Goal: Information Seeking & Learning: Check status

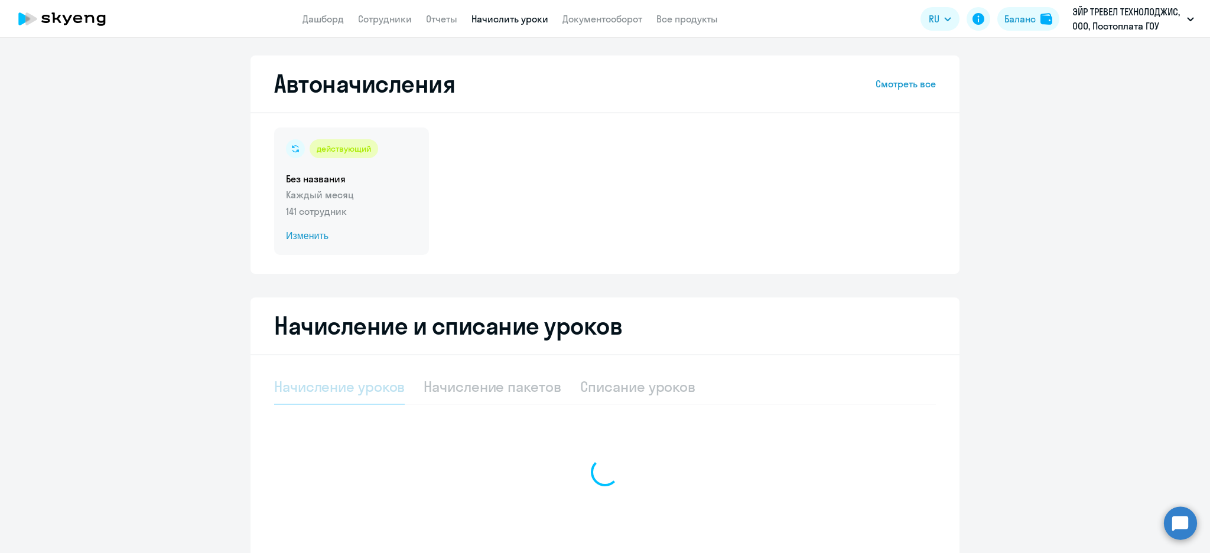
drag, startPoint x: 373, startPoint y: 185, endPoint x: 417, endPoint y: 197, distance: 46.0
click at [372, 185] on div "действующий Без названия Каждый месяц 141 сотрудник Изменить" at bounding box center [351, 192] width 155 height 128
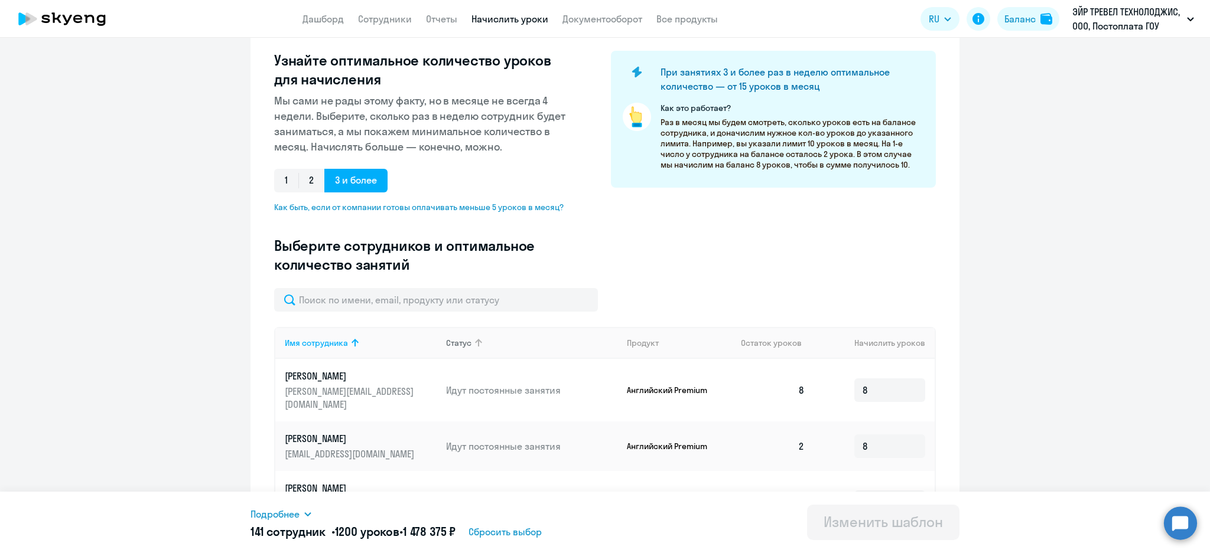
scroll to position [236, 0]
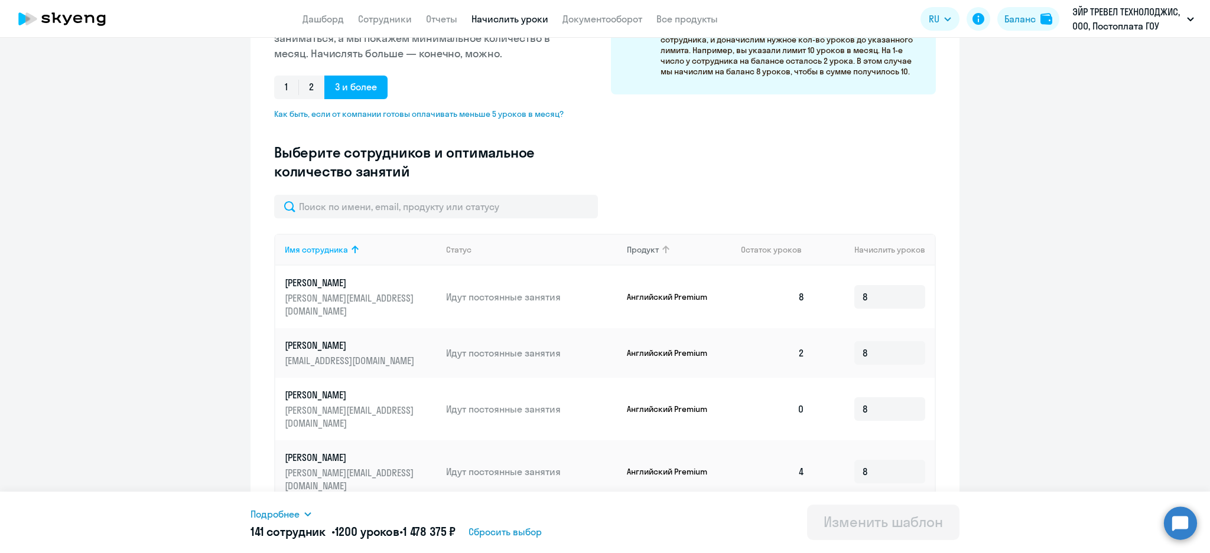
click at [648, 249] on div "Продукт" at bounding box center [643, 250] width 32 height 11
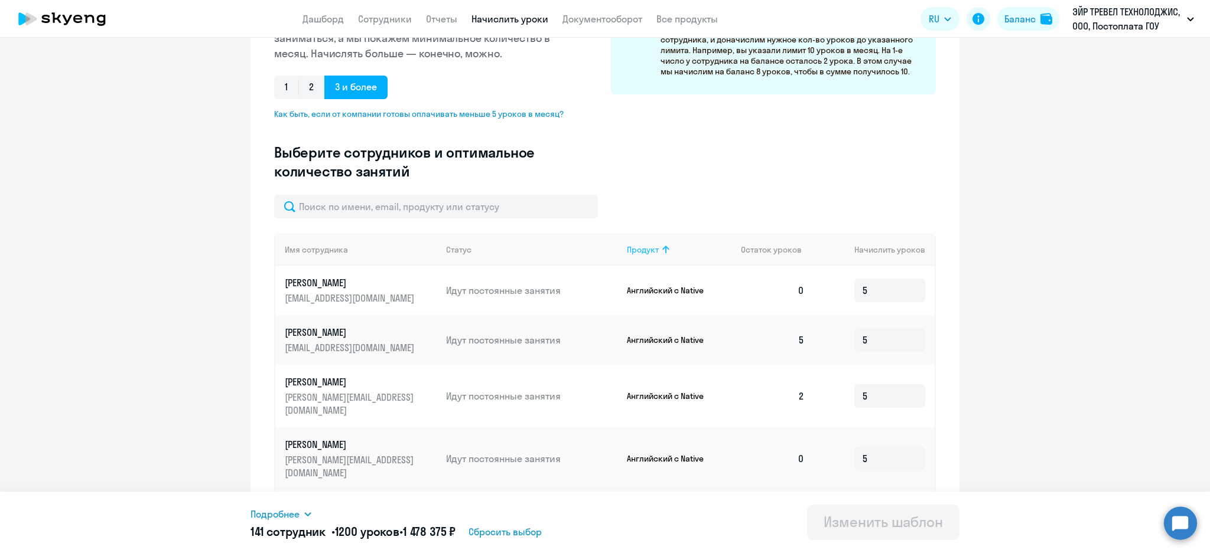
drag, startPoint x: 657, startPoint y: 245, endPoint x: 474, endPoint y: 250, distance: 183.7
click at [659, 245] on icon at bounding box center [666, 250] width 14 height 14
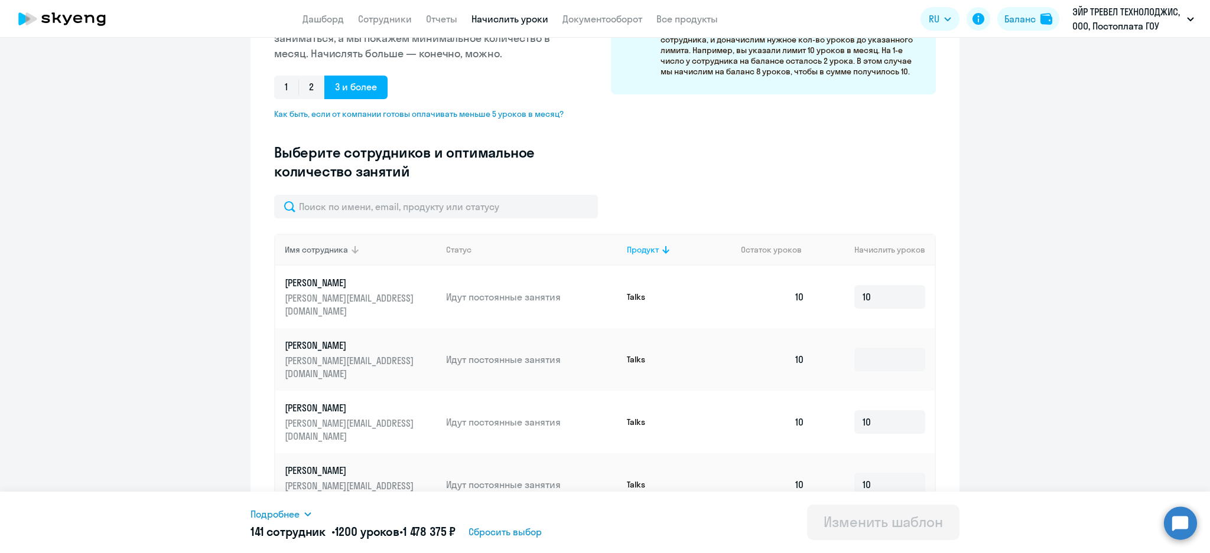
click at [323, 253] on div "Имя сотрудника" at bounding box center [316, 250] width 63 height 11
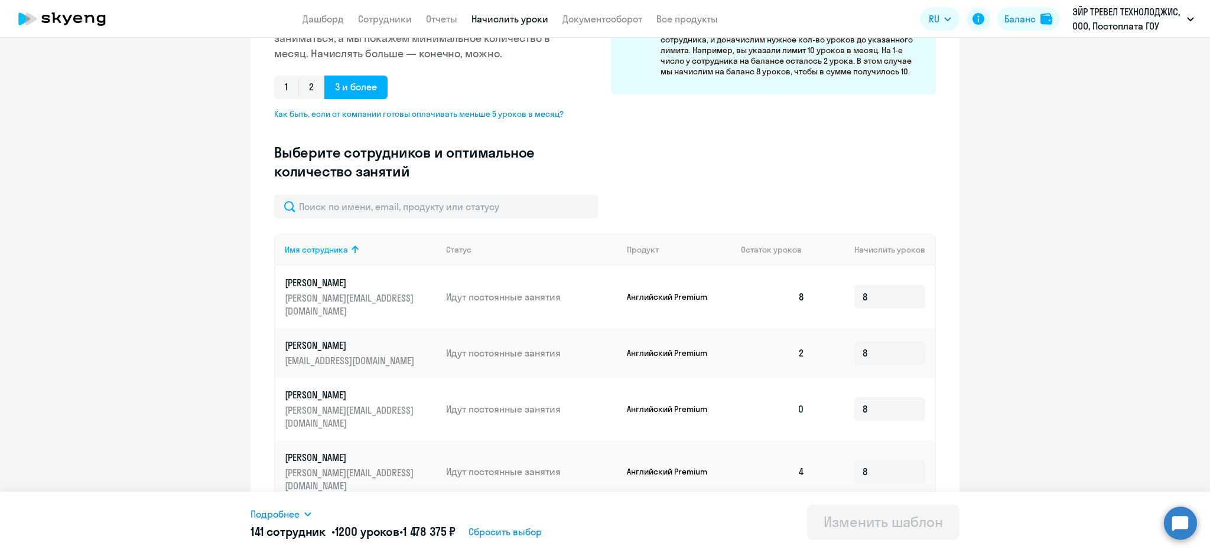
scroll to position [543, 0]
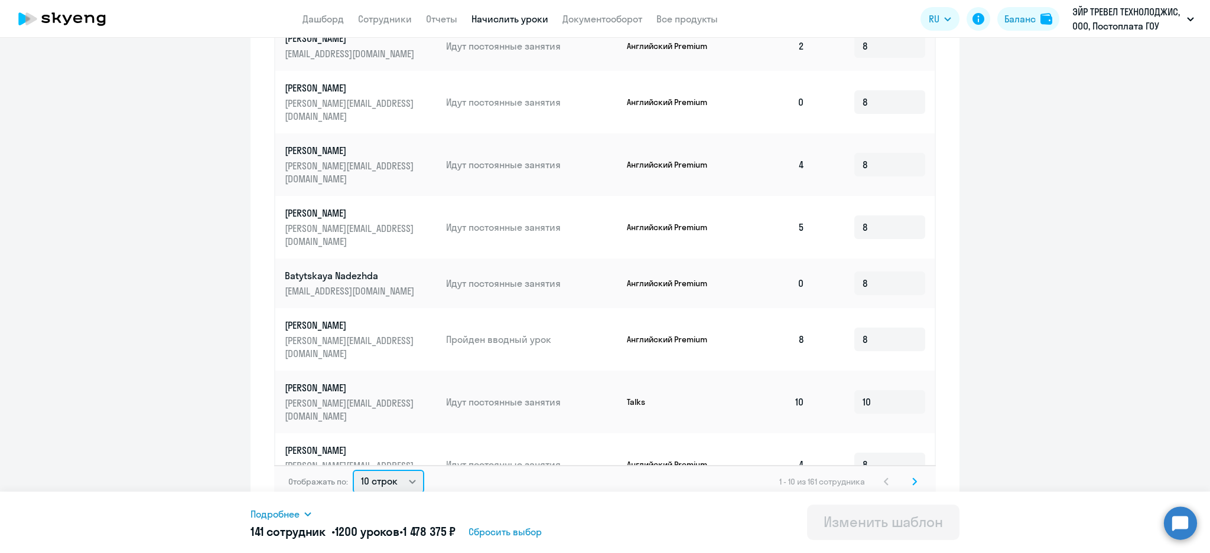
click at [390, 471] on select "10 строк 30 строк 50 строк" at bounding box center [388, 482] width 71 height 24
select select "50"
click at [353, 470] on select "10 строк 30 строк 50 строк" at bounding box center [388, 482] width 71 height 24
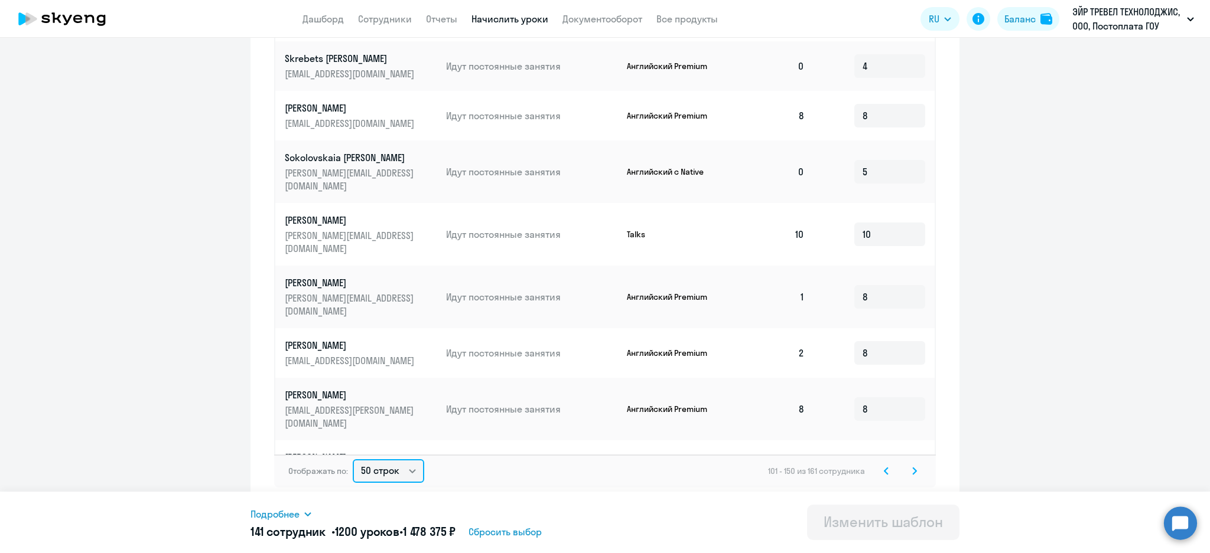
scroll to position [1575, 0]
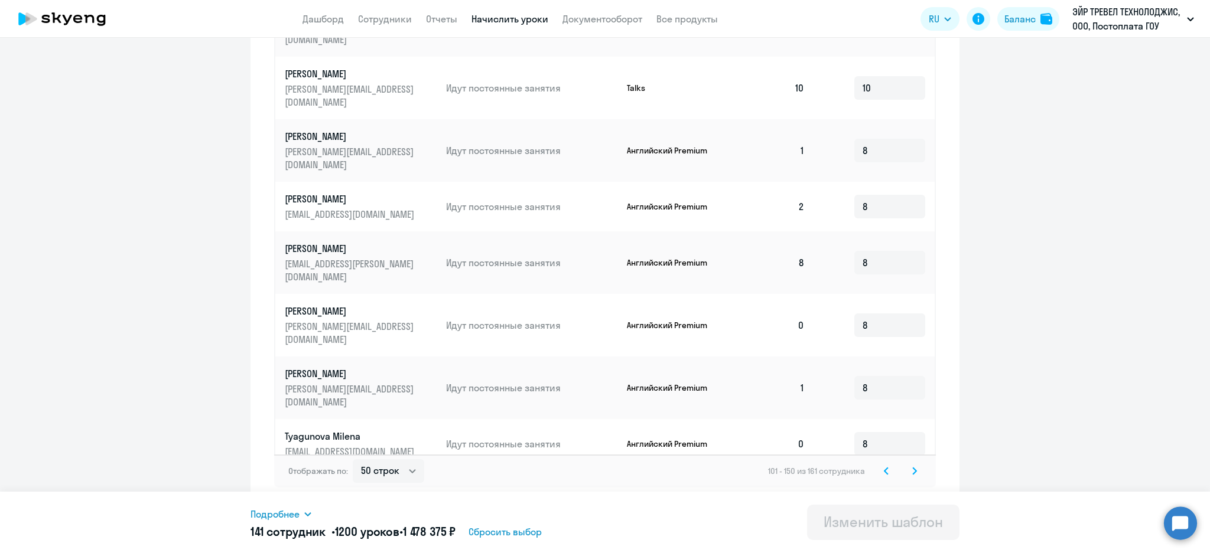
click at [884, 470] on icon at bounding box center [886, 471] width 4 height 6
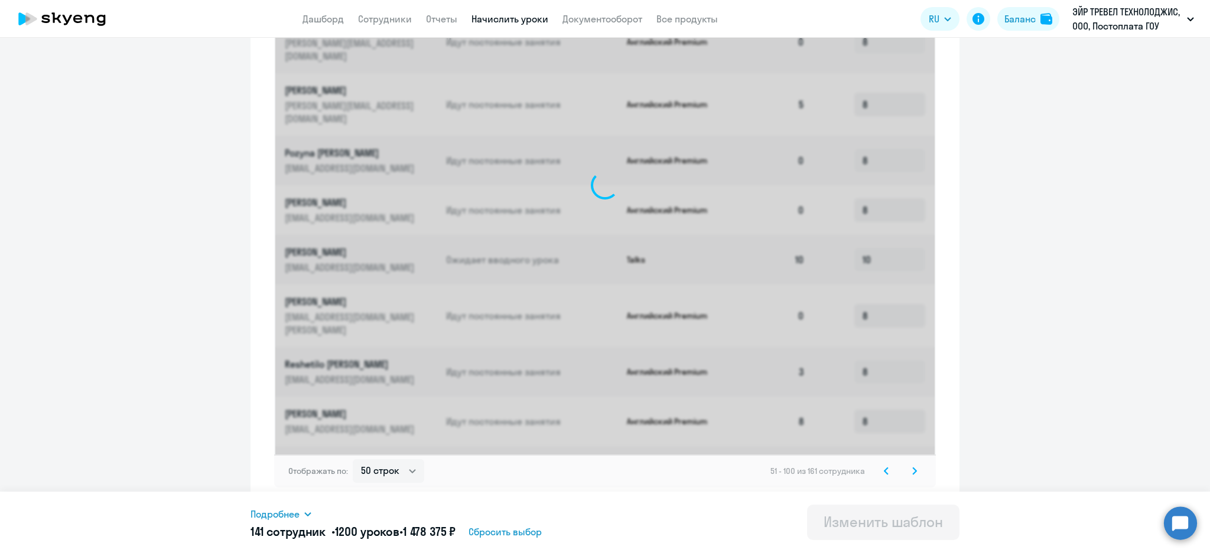
click at [884, 472] on icon at bounding box center [886, 471] width 4 height 6
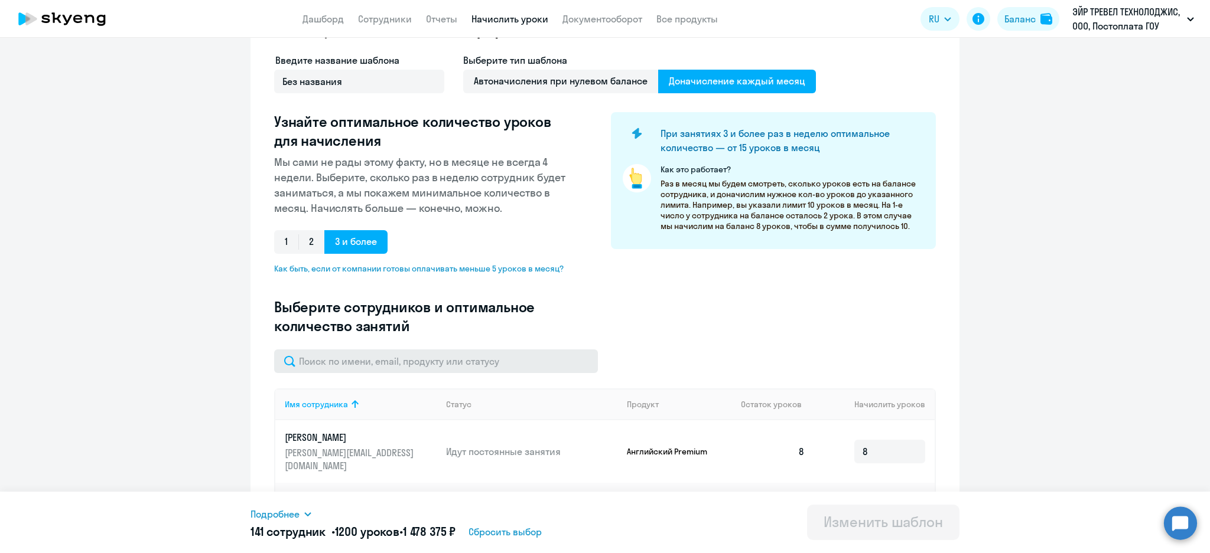
scroll to position [554, 0]
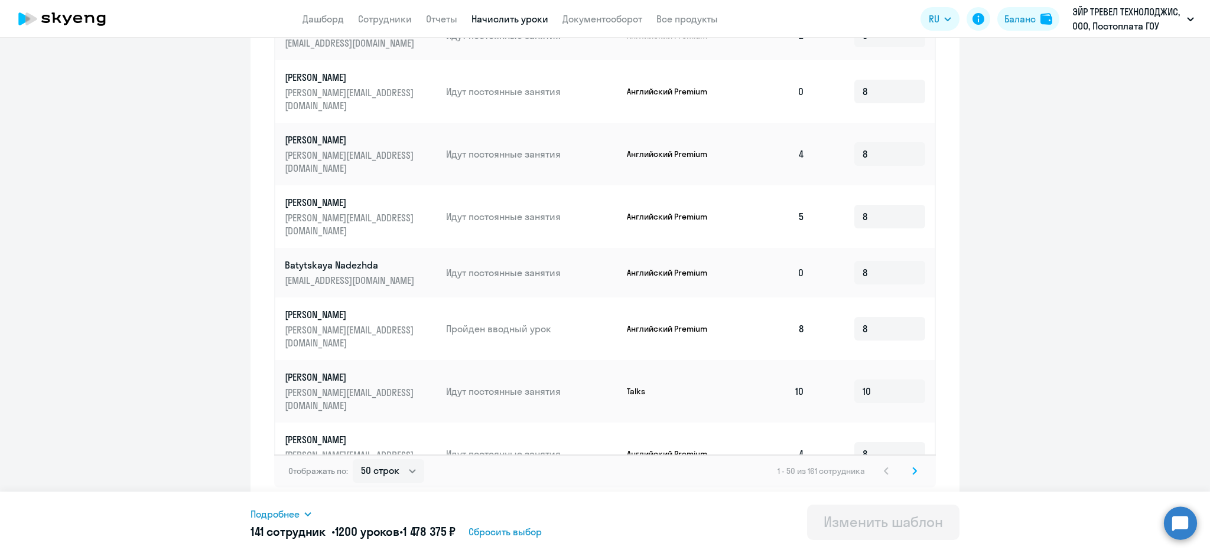
click at [912, 474] on icon at bounding box center [914, 471] width 5 height 8
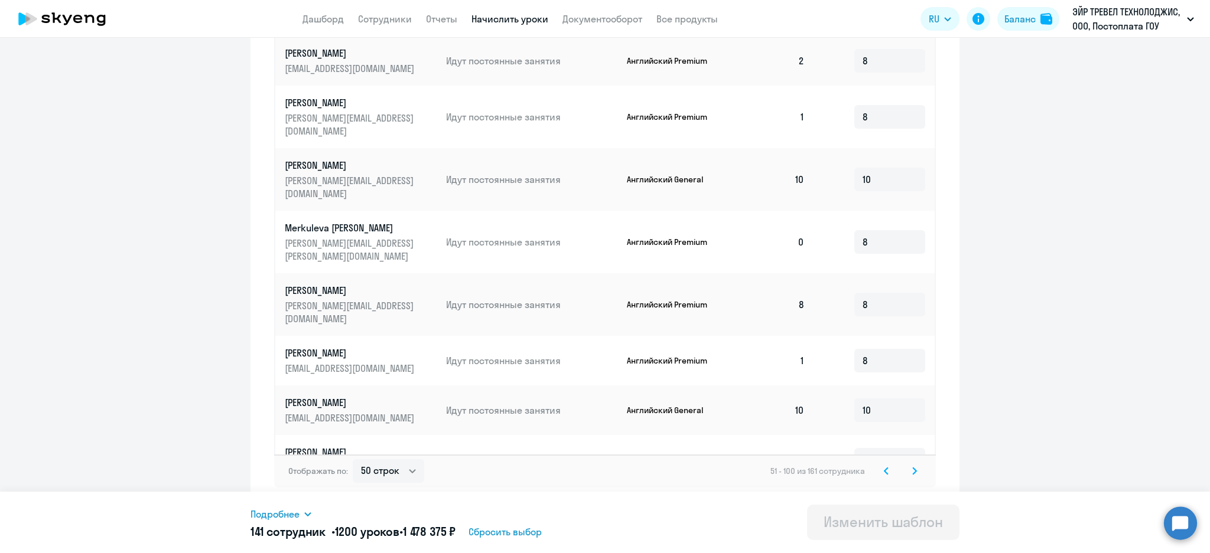
click at [880, 478] on div "Отображать по: 10 строк 30 строк 50 строк 51 - 100 из 161 сотрудника" at bounding box center [604, 471] width 661 height 33
click at [879, 472] on svg-icon at bounding box center [886, 471] width 14 height 14
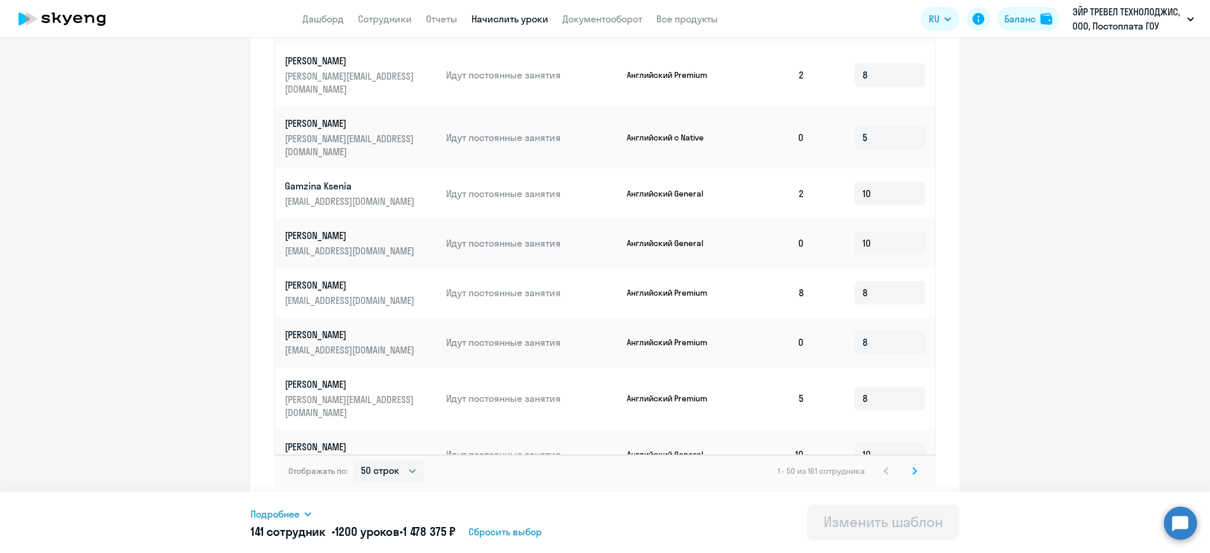
scroll to position [1973, 0]
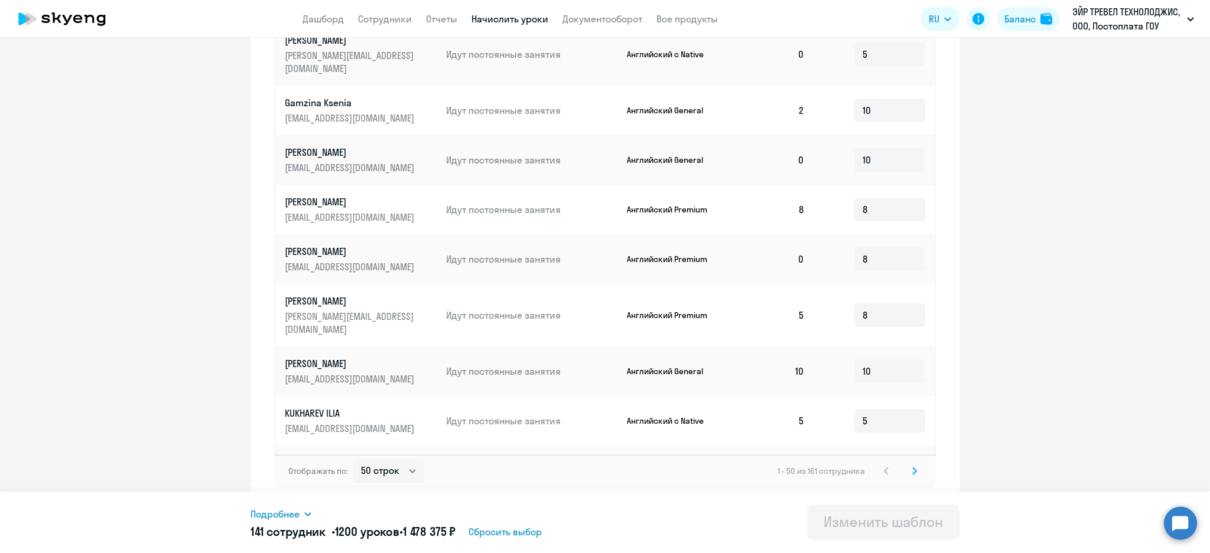
click at [912, 471] on icon at bounding box center [914, 471] width 5 height 8
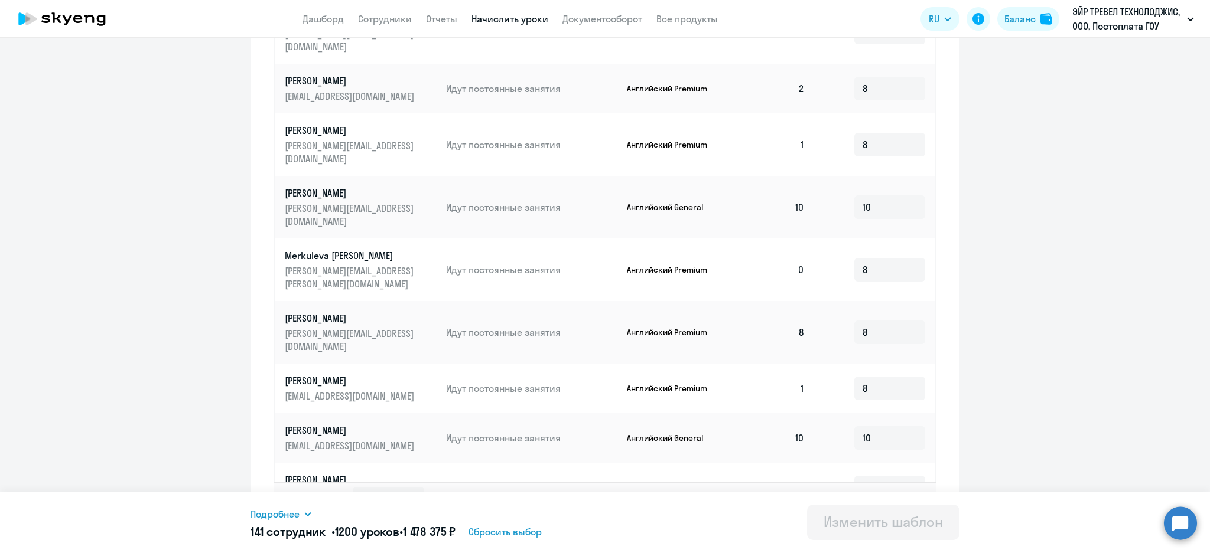
scroll to position [554, 0]
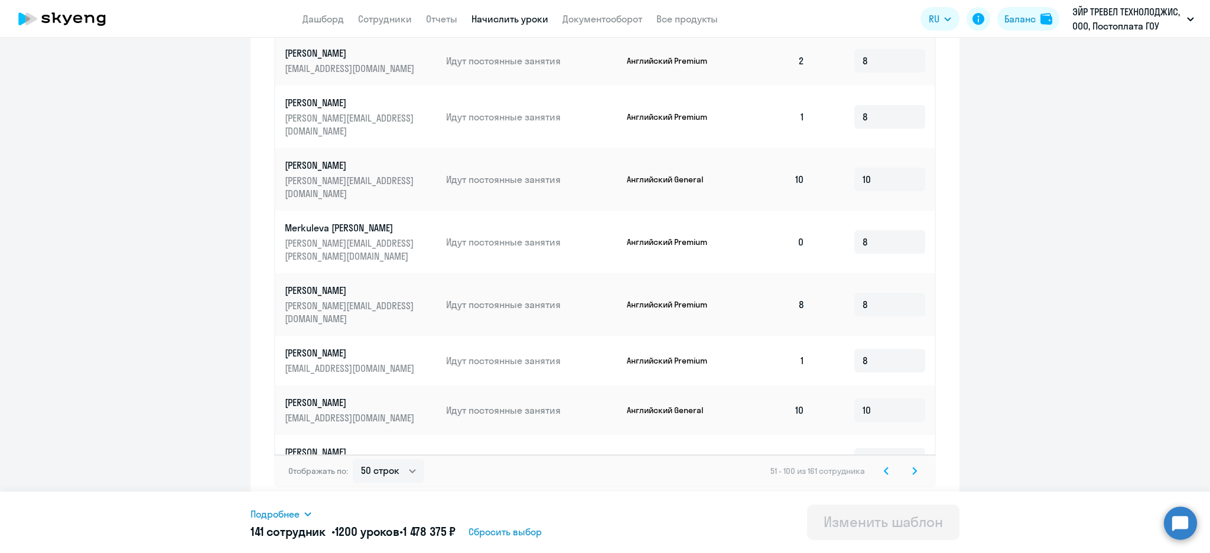
click at [907, 475] on svg-icon at bounding box center [914, 471] width 14 height 14
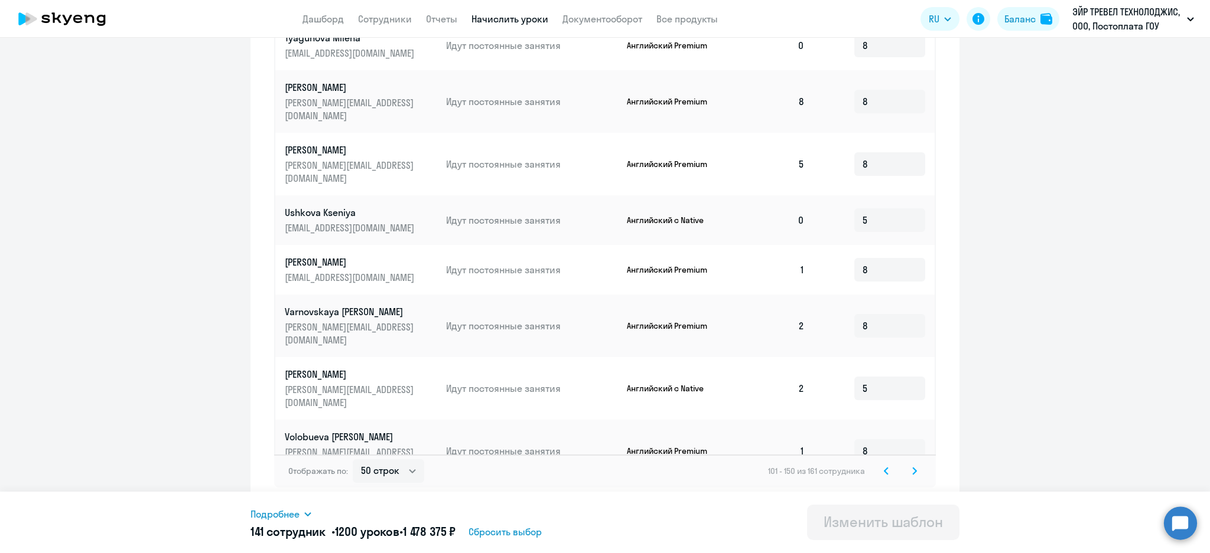
click at [917, 481] on div "Отображать по: 10 строк 30 строк 50 строк 101 - 150 из 161 сотрудника" at bounding box center [604, 471] width 661 height 33
click at [912, 471] on icon at bounding box center [914, 471] width 5 height 8
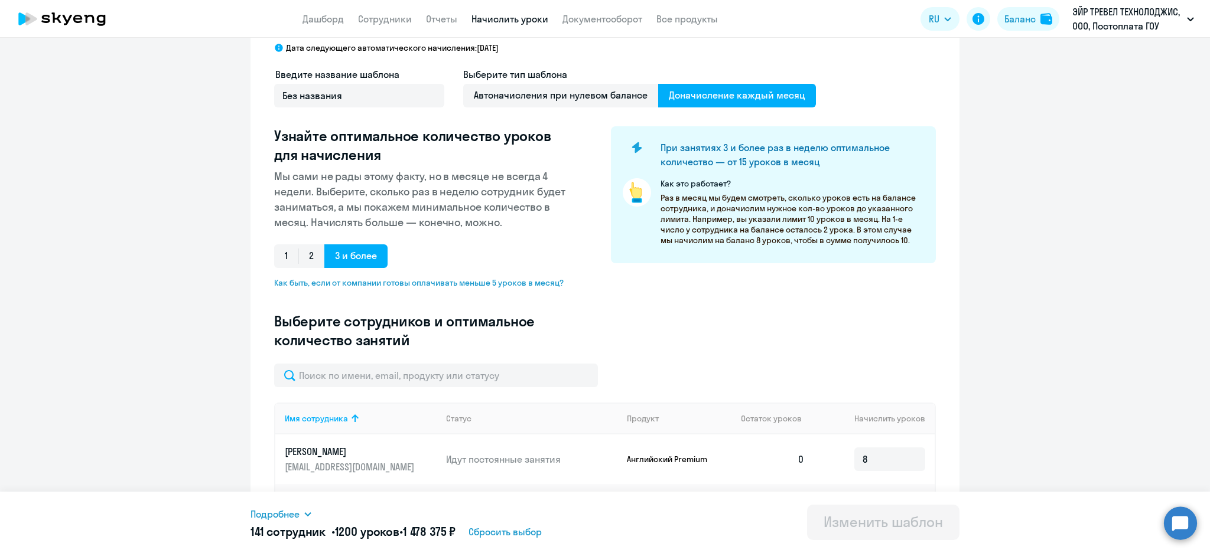
scroll to position [0, 0]
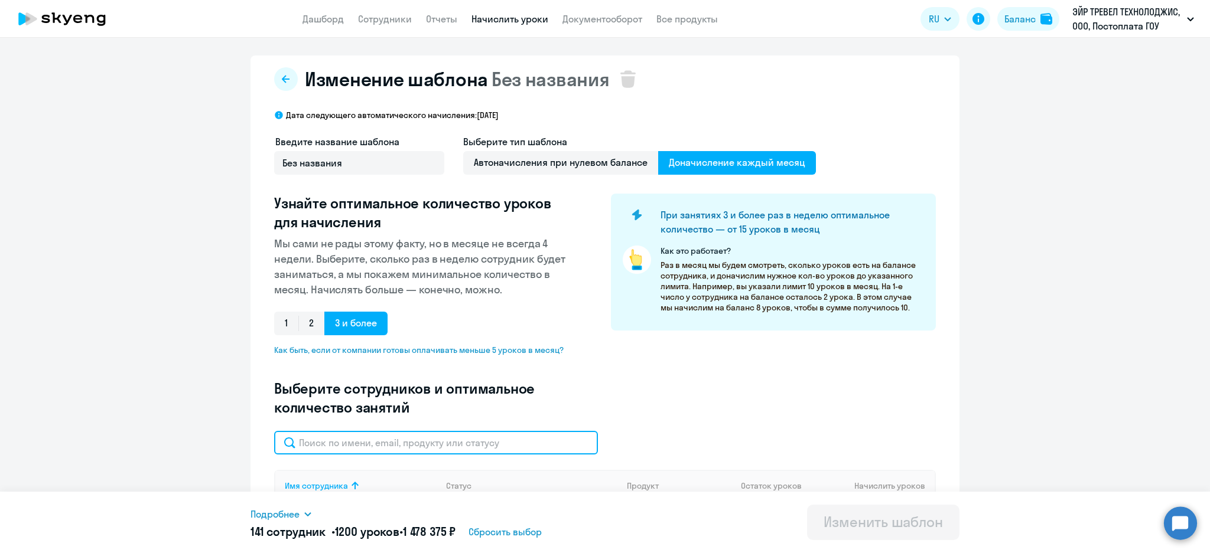
click at [380, 447] on input "text" at bounding box center [436, 443] width 324 height 24
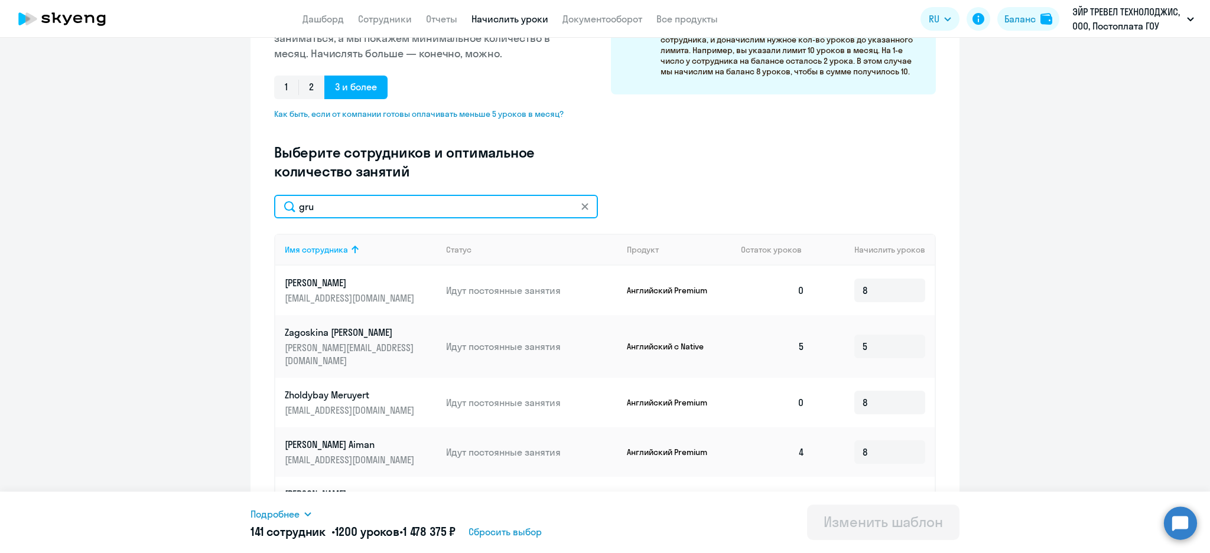
scroll to position [193, 0]
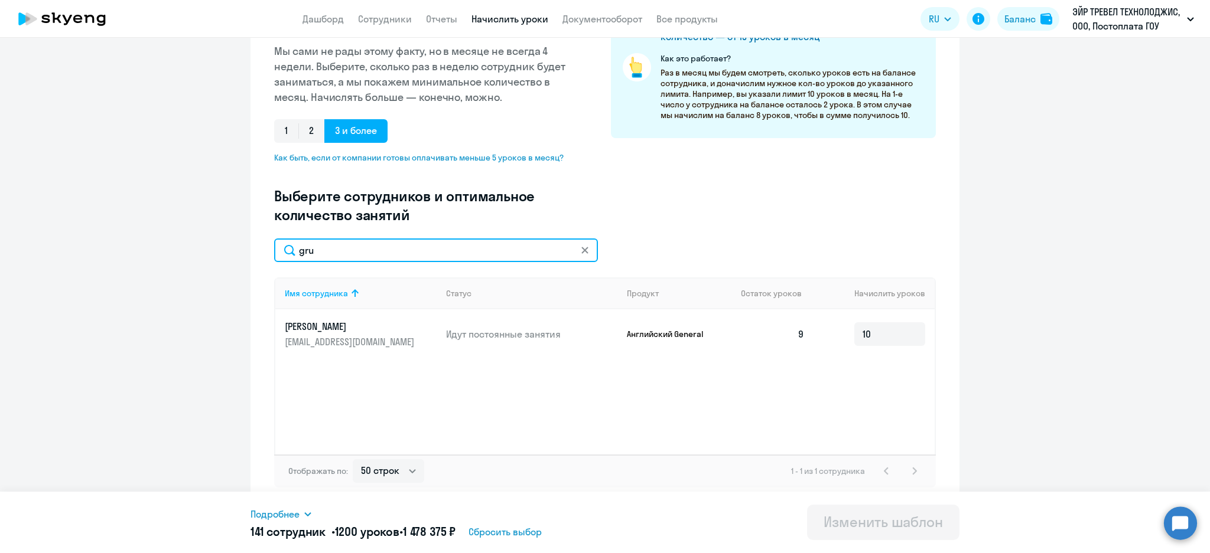
drag, startPoint x: 312, startPoint y: 253, endPoint x: 232, endPoint y: 258, distance: 79.9
click at [233, 260] on ng-component "Изменение шаблона Без названия Дата следующего автоматического начисления: субб…" at bounding box center [605, 185] width 1210 height 644
type input "uzk"
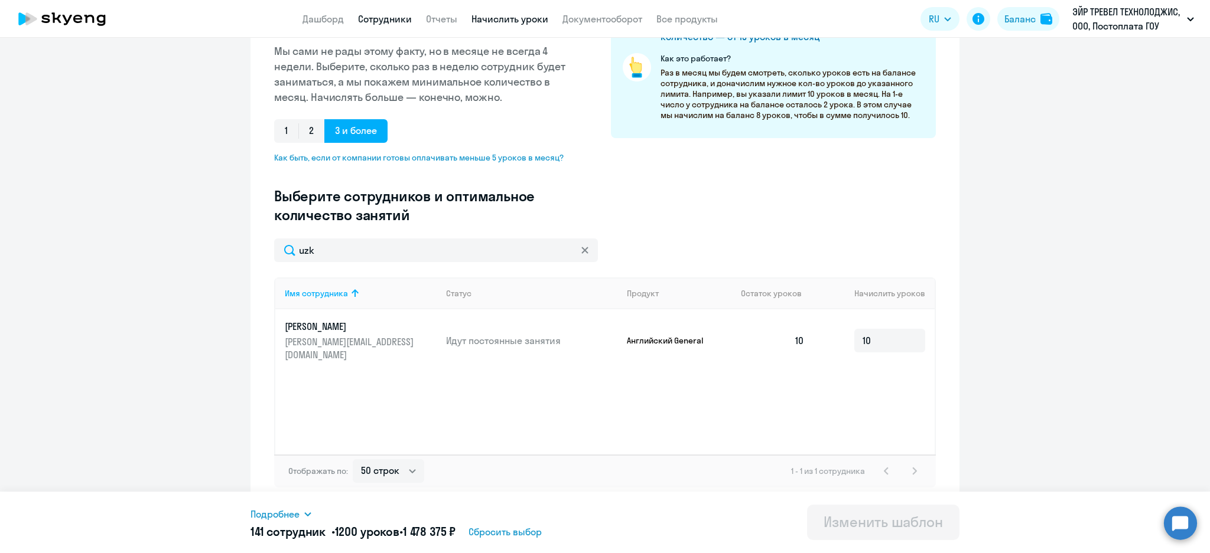
click at [398, 21] on link "Сотрудники" at bounding box center [385, 19] width 54 height 12
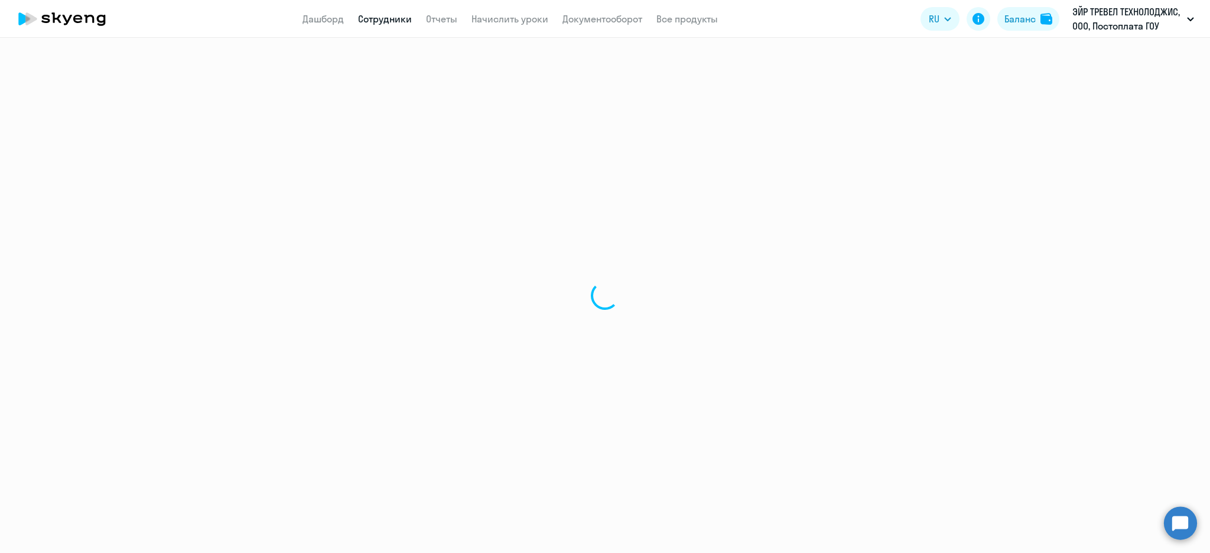
select select "30"
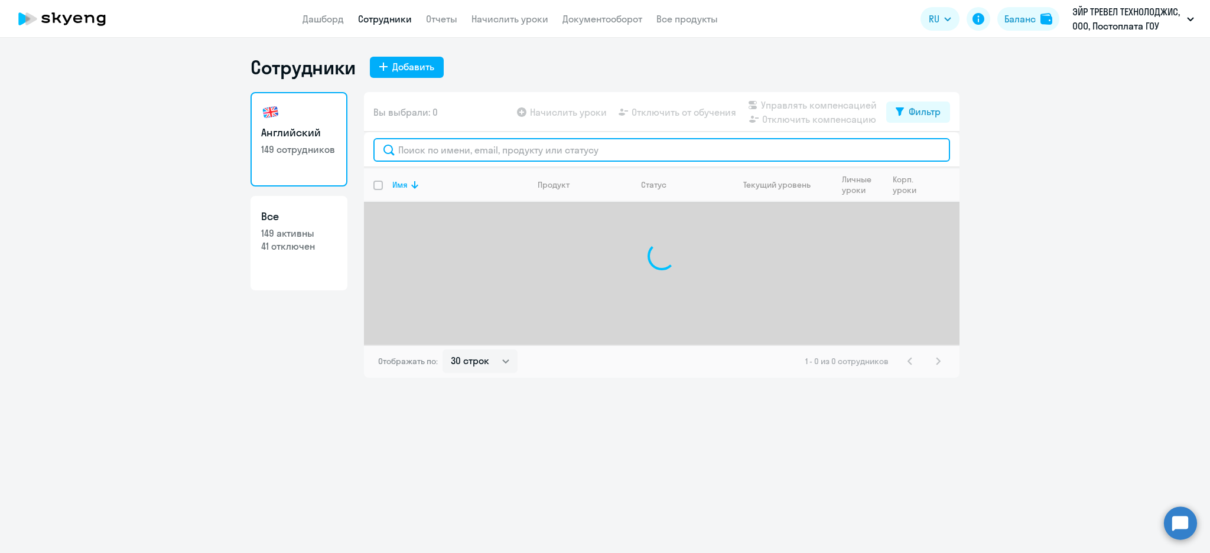
click at [457, 148] on input "text" at bounding box center [661, 150] width 576 height 24
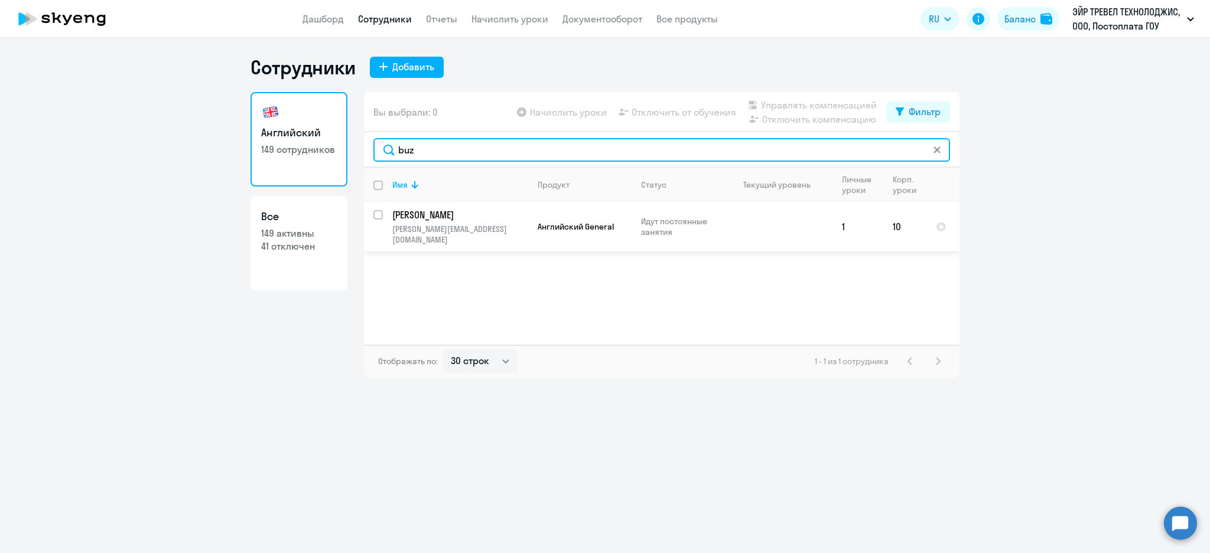
type input "buz"
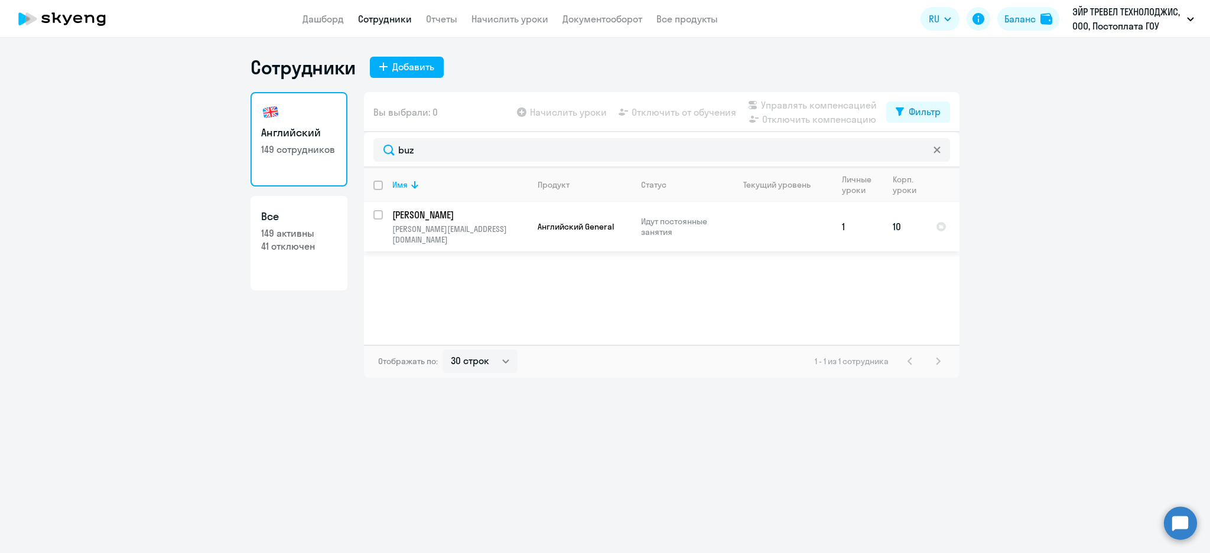
click at [474, 213] on p "[PERSON_NAME]" at bounding box center [458, 214] width 133 height 13
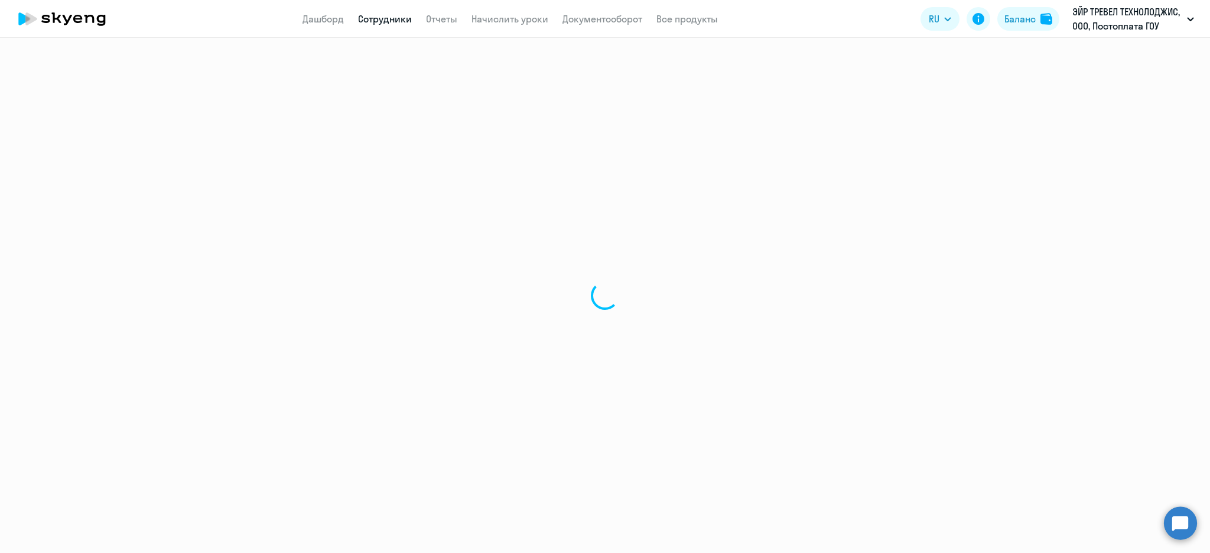
select select "english"
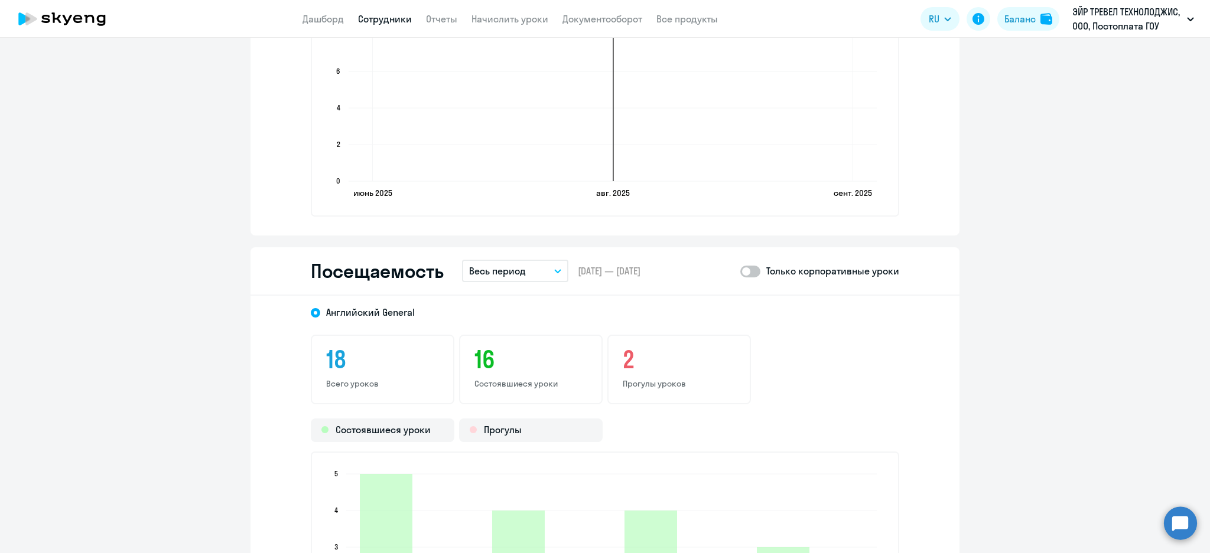
scroll to position [1260, 0]
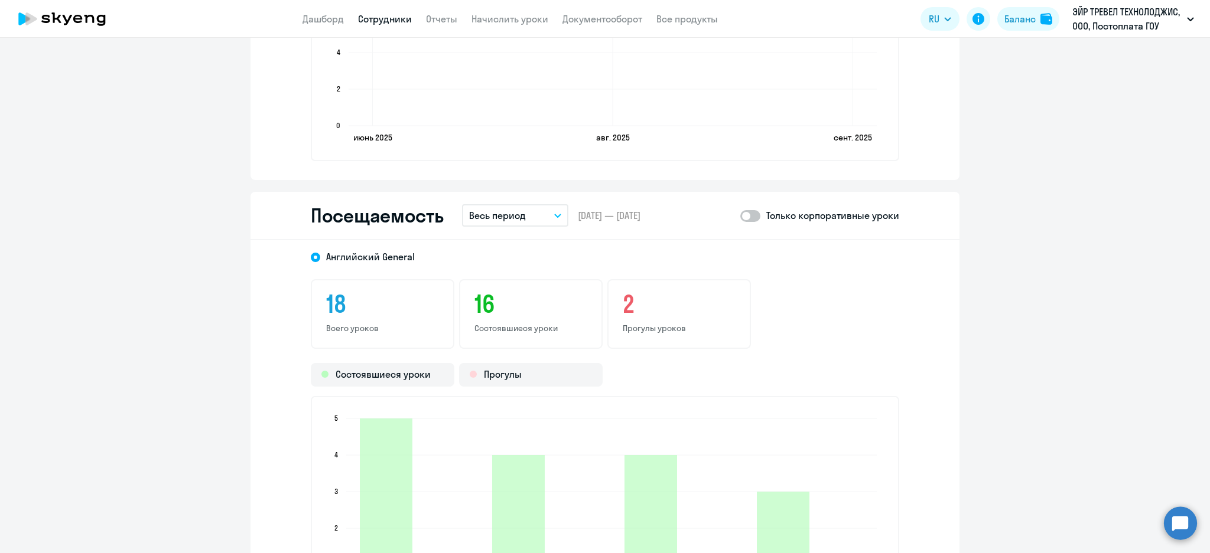
click at [499, 212] on p "Весь период" at bounding box center [497, 215] width 57 height 14
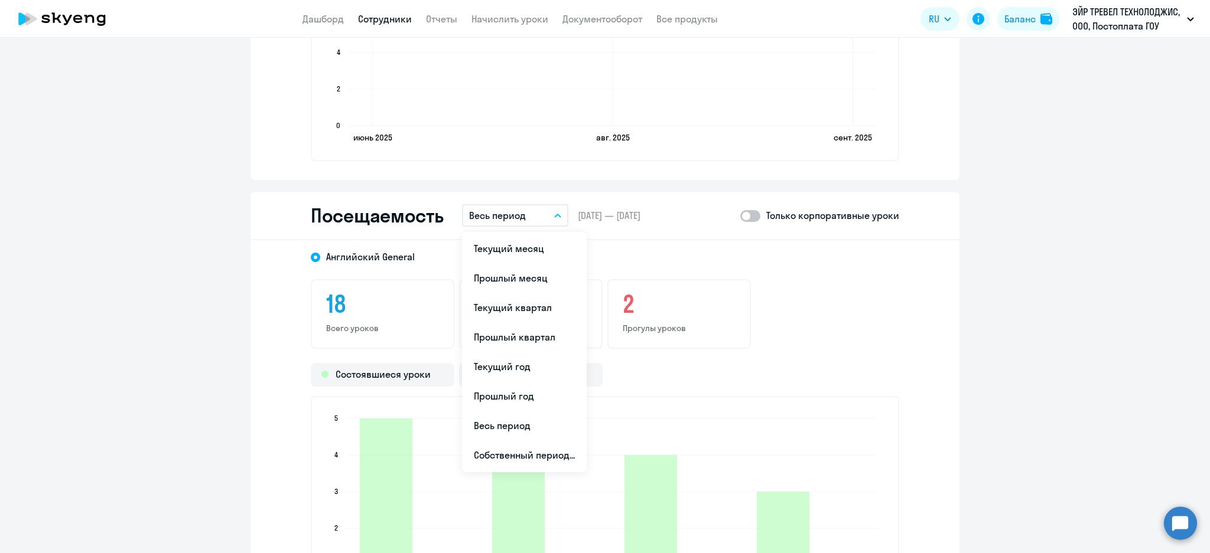
drag, startPoint x: 496, startPoint y: 246, endPoint x: 672, endPoint y: 228, distance: 177.0
click at [497, 245] on li "Текущий месяц" at bounding box center [524, 249] width 125 height 30
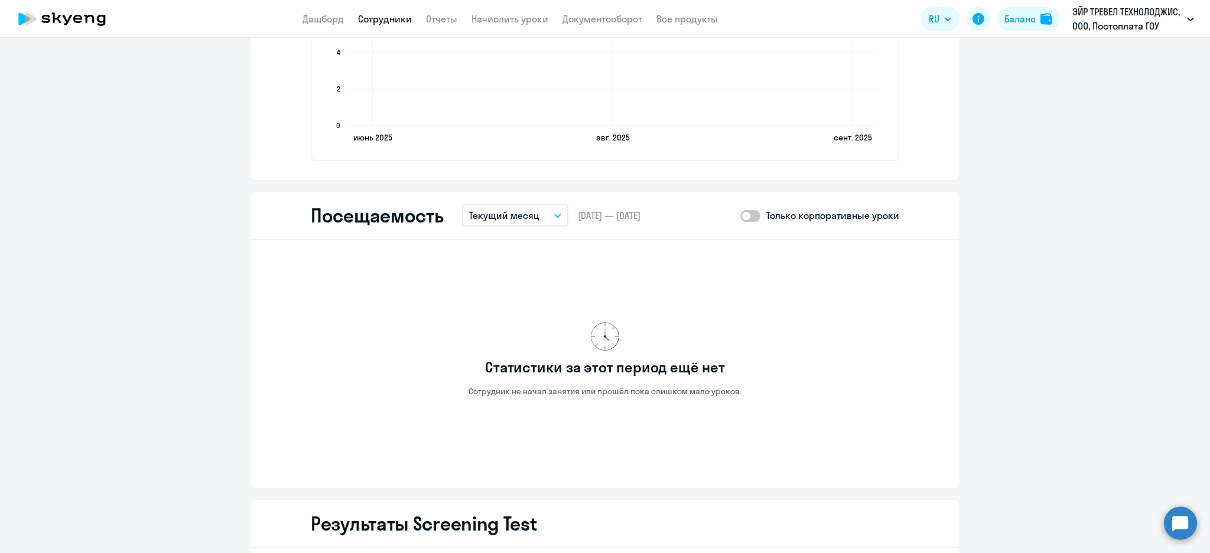
click at [752, 217] on span at bounding box center [750, 216] width 20 height 12
click at [740, 216] on input "checkbox" at bounding box center [739, 216] width 1 height 1
checkbox input "true"
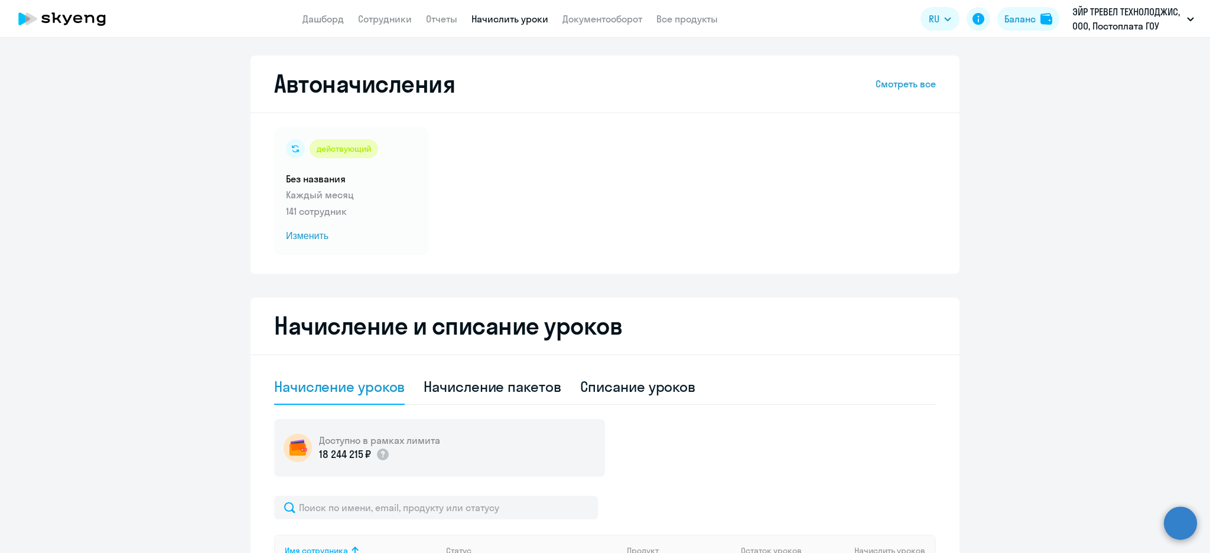
select select "10"
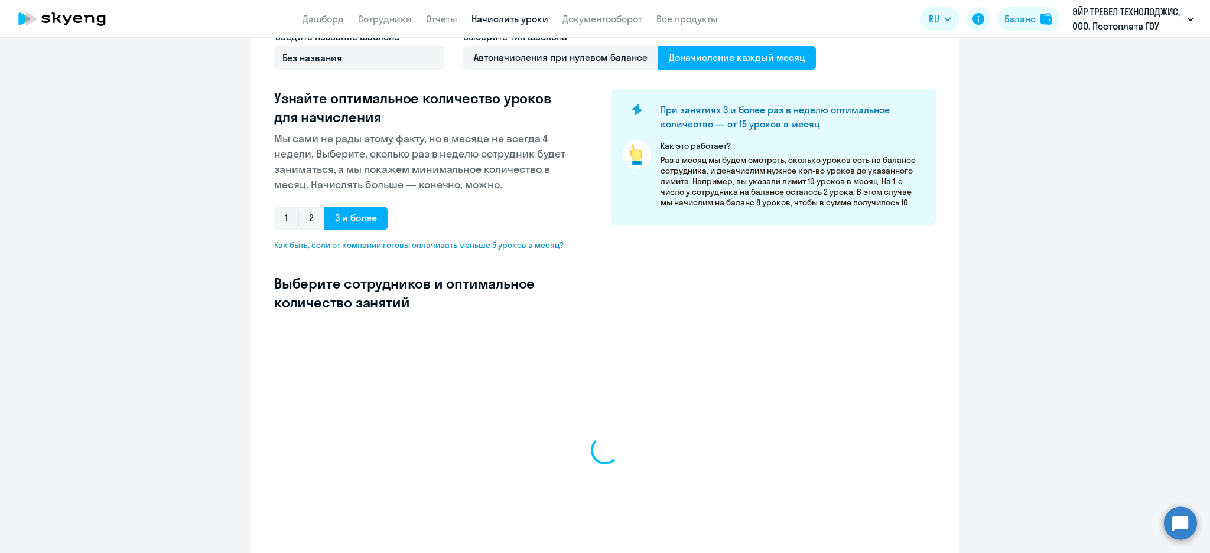
select select "10"
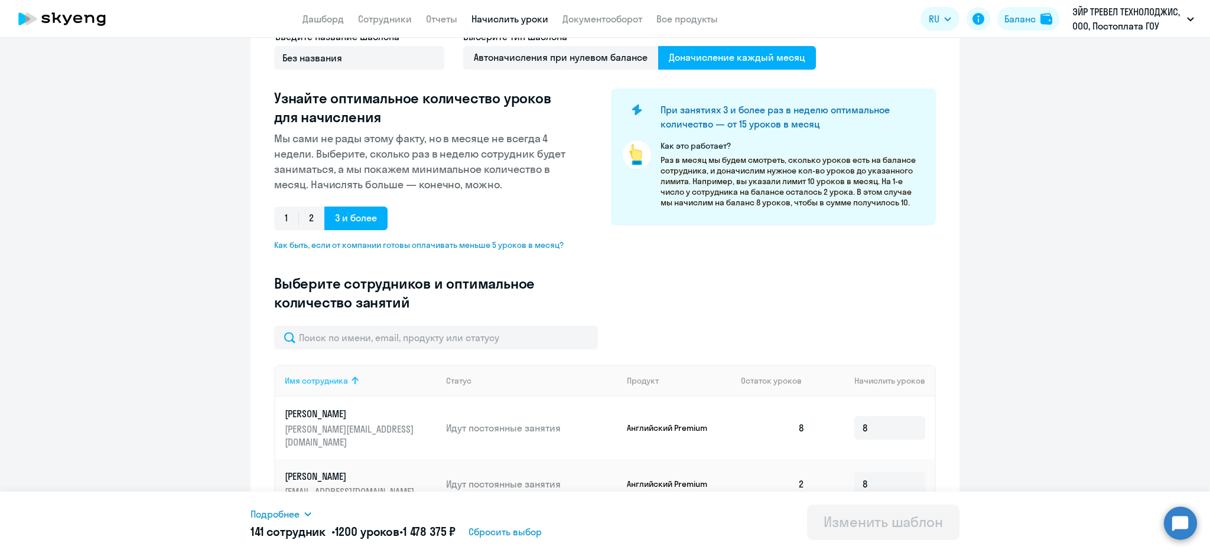
scroll to position [193, 0]
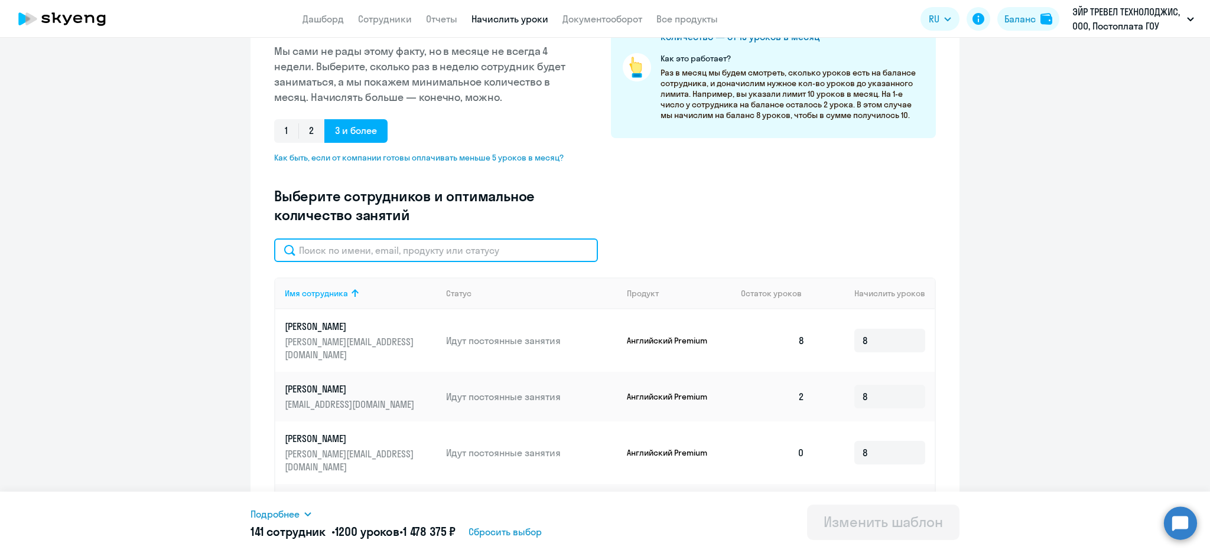
click at [379, 240] on input "text" at bounding box center [436, 251] width 324 height 24
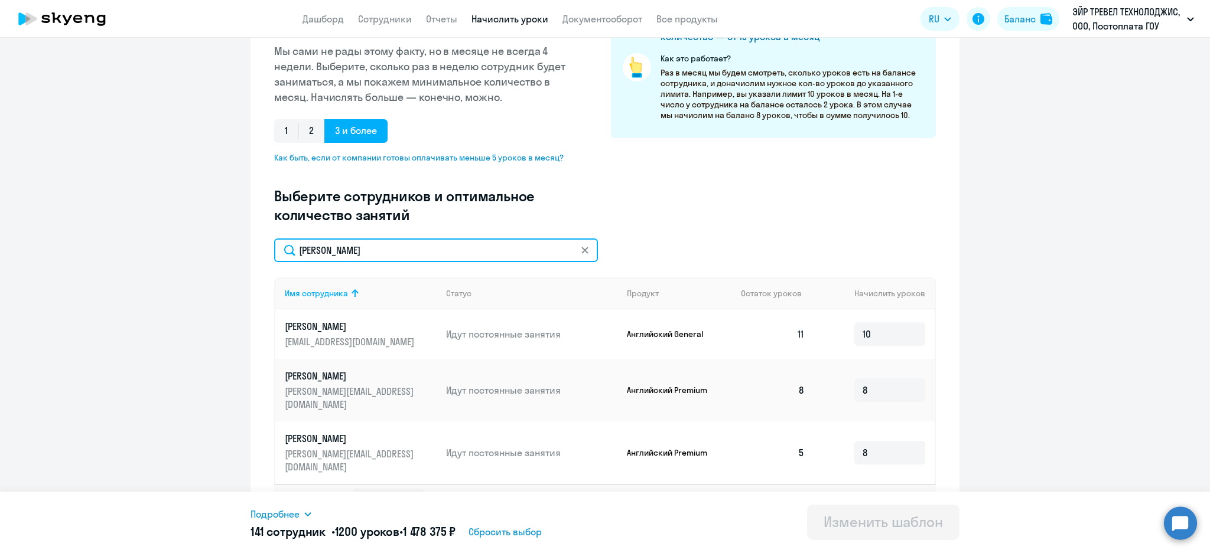
drag, startPoint x: 328, startPoint y: 243, endPoint x: 236, endPoint y: 256, distance: 93.0
click at [236, 256] on ng-component "Изменение шаблона Без названия Дата следующего автоматического начисления: [DAT…" at bounding box center [605, 199] width 1210 height 673
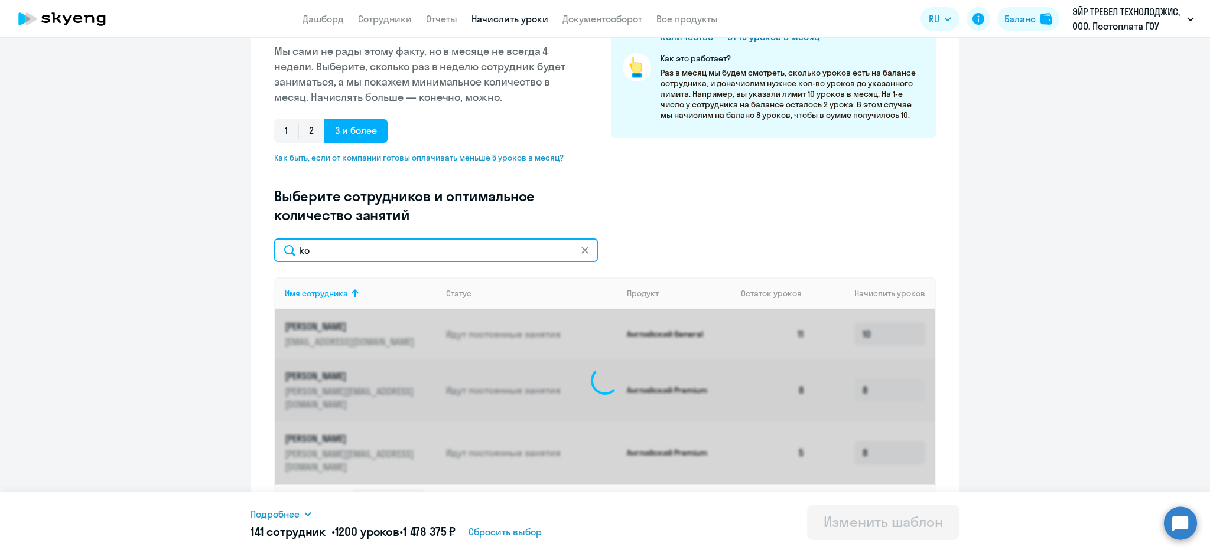
type input "kov"
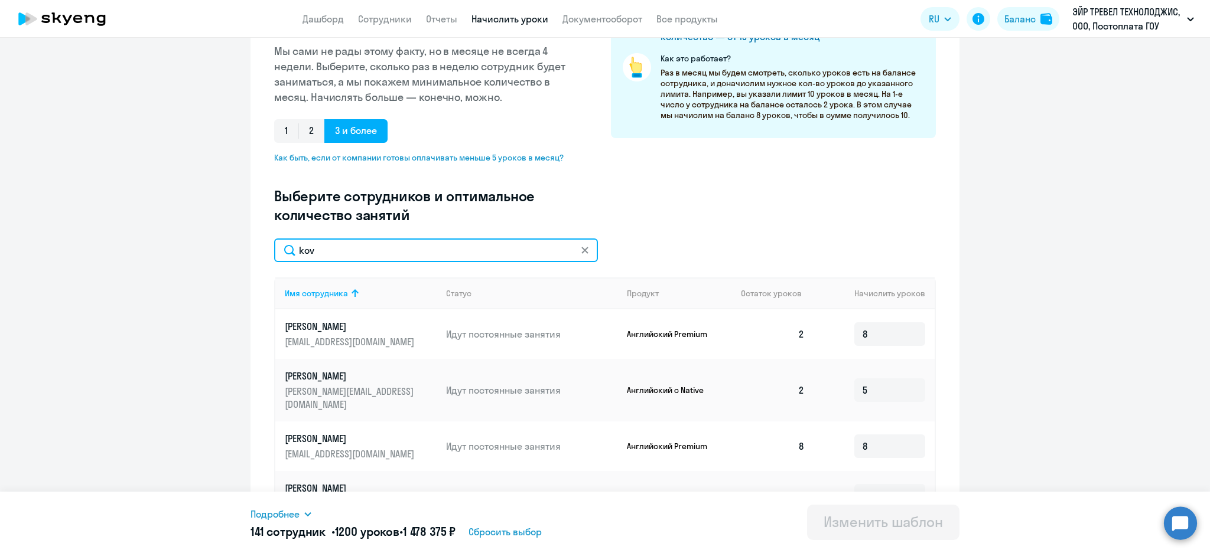
click at [350, 245] on input "kov" at bounding box center [436, 251] width 324 height 24
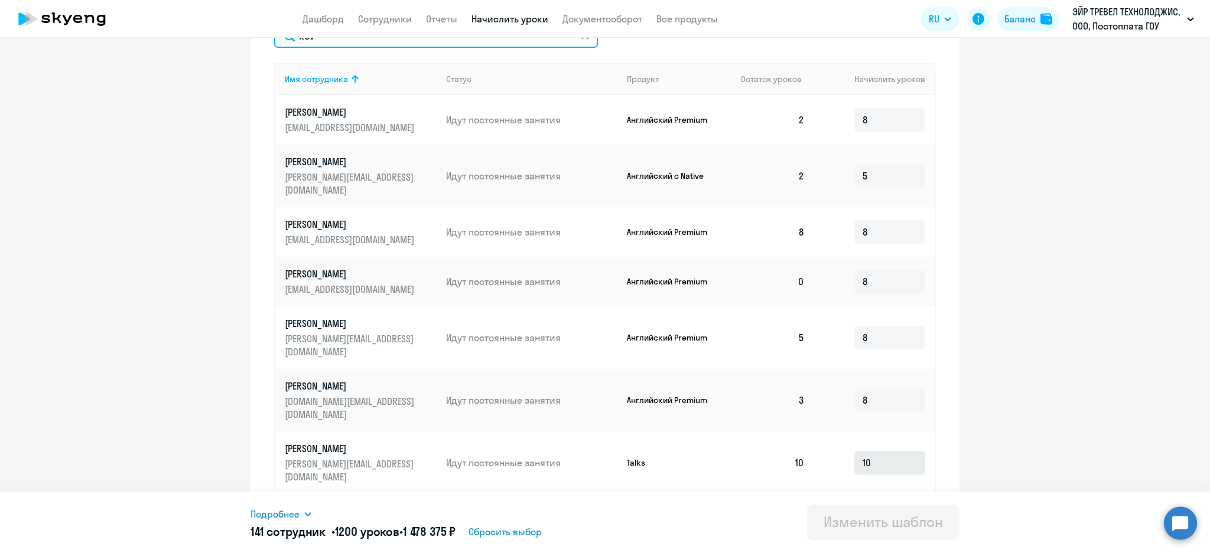
scroll to position [307, 0]
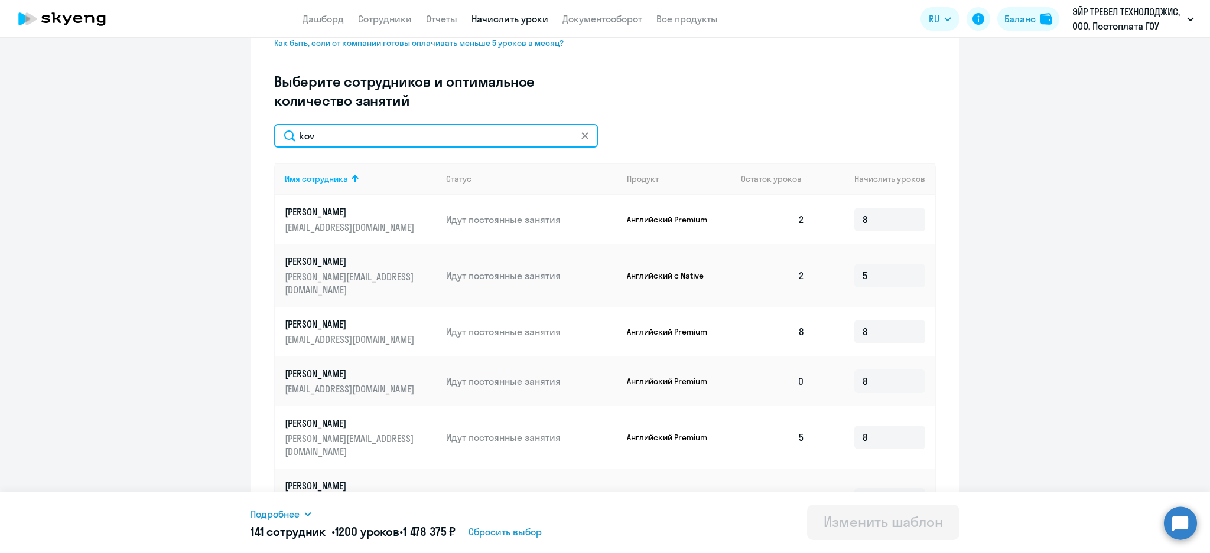
drag, startPoint x: 321, startPoint y: 142, endPoint x: 234, endPoint y: 135, distance: 87.1
click at [232, 135] on ng-component "Изменение шаблона Без названия Дата следующего автоматического начисления: [DAT…" at bounding box center [605, 250] width 1210 height 1005
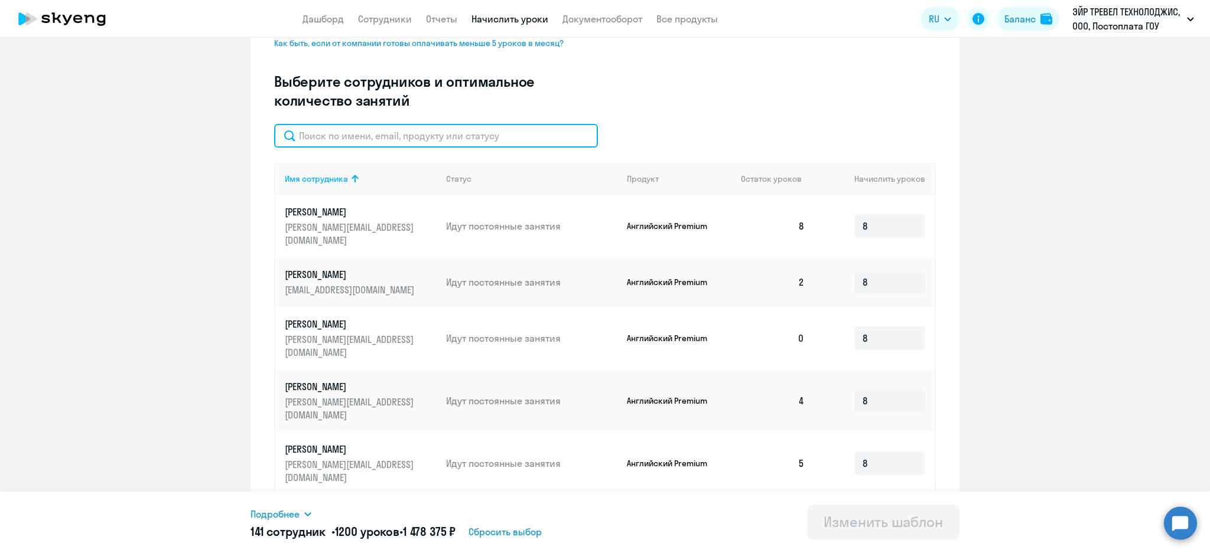
click at [321, 139] on input "text" at bounding box center [436, 136] width 324 height 24
drag, startPoint x: 321, startPoint y: 139, endPoint x: 269, endPoint y: 133, distance: 52.3
click at [274, 133] on input "grnr" at bounding box center [436, 136] width 324 height 24
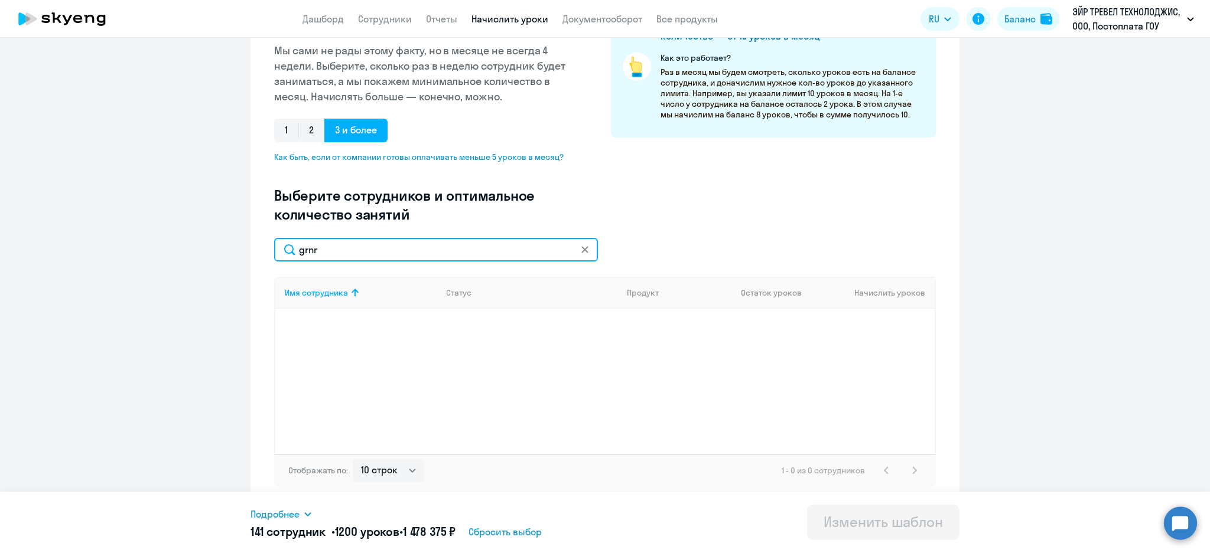
scroll to position [193, 0]
type input "gene"
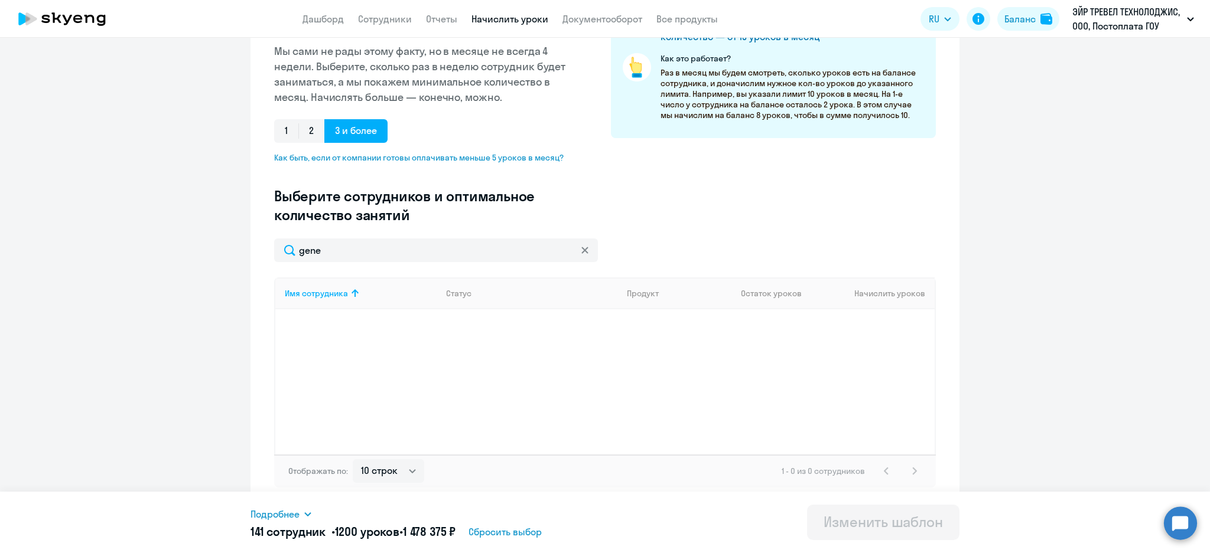
drag, startPoint x: 574, startPoint y: 249, endPoint x: 646, endPoint y: 239, distance: 72.8
click at [580, 248] on svg-icon at bounding box center [584, 250] width 9 height 9
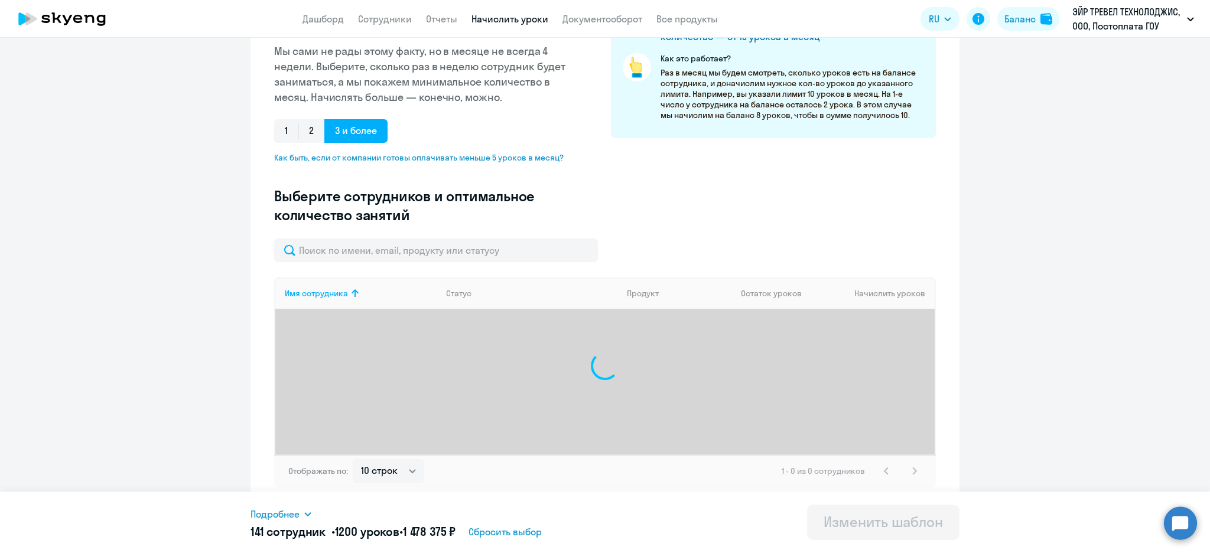
click at [685, 232] on div "Введите название шаблона Без названия Выберите тип шаблона Автоначисления при н…" at bounding box center [604, 90] width 661 height 296
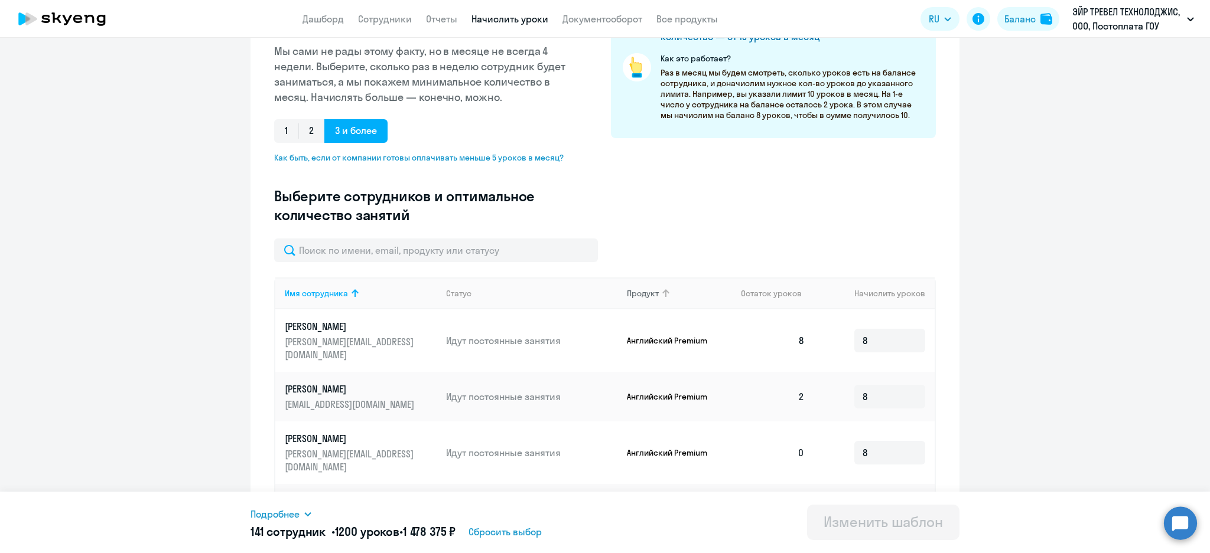
click at [659, 291] on icon at bounding box center [666, 293] width 14 height 14
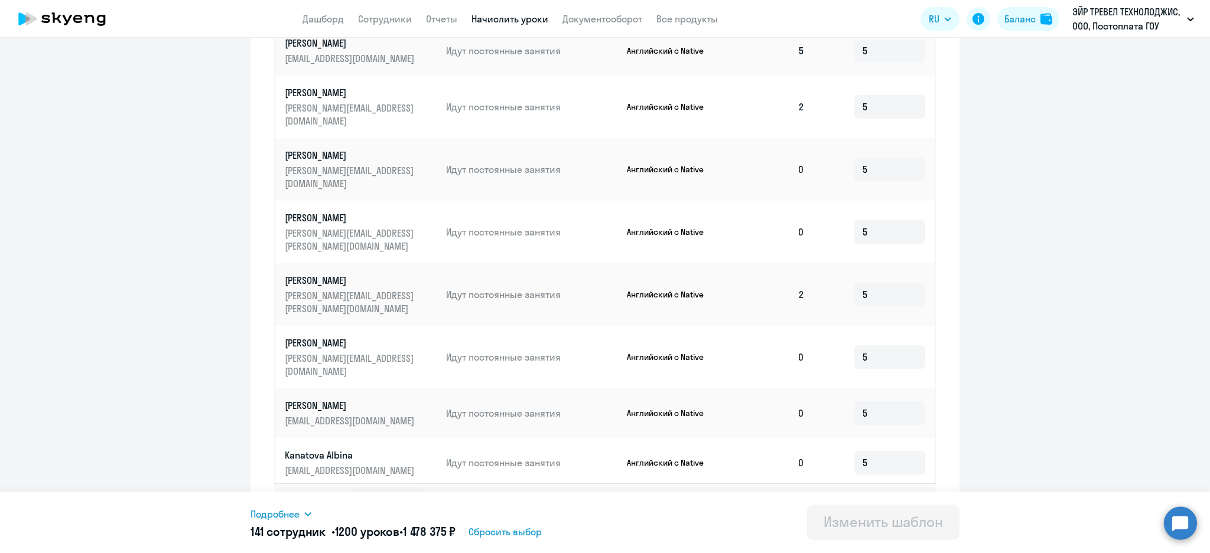
scroll to position [543, 0]
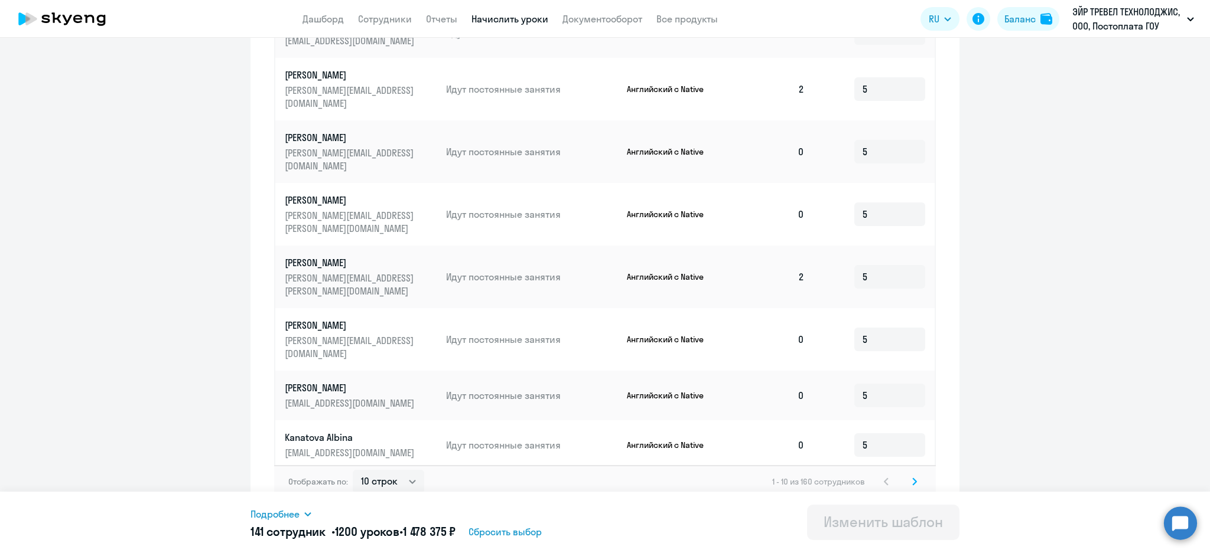
click at [910, 476] on svg-icon at bounding box center [914, 482] width 14 height 14
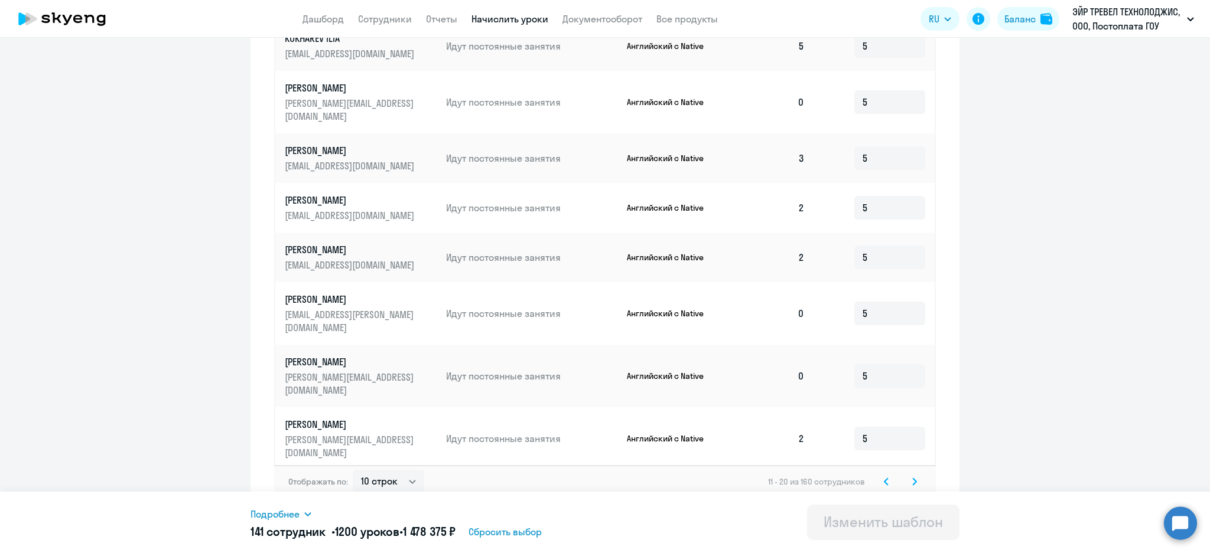
click at [910, 476] on svg-icon at bounding box center [914, 482] width 14 height 14
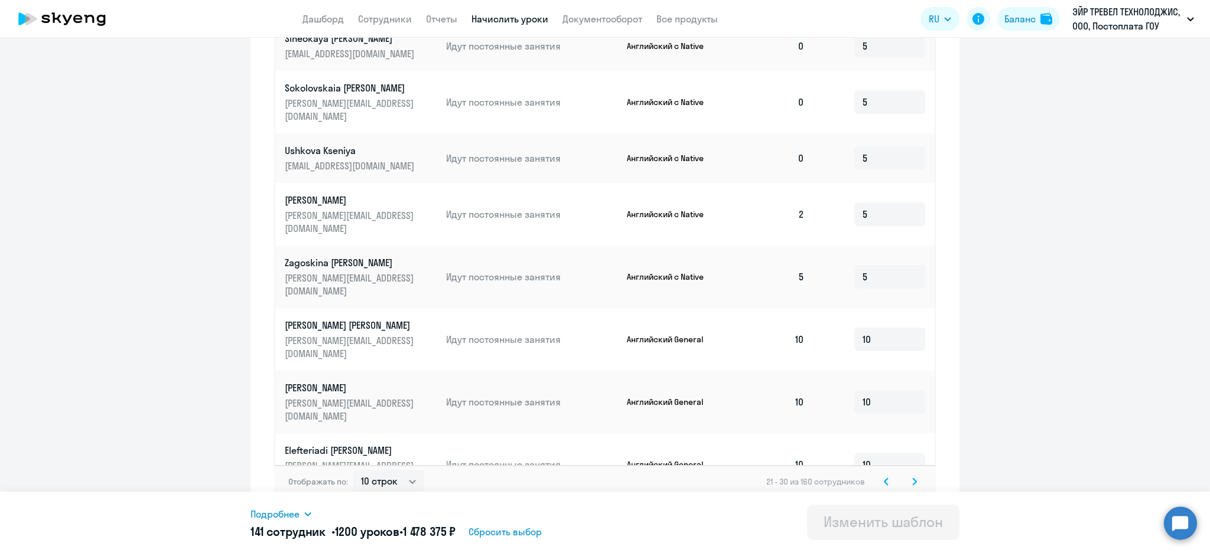
click at [919, 472] on div "Отображать по: 10 строк 30 строк 50 строк 21 - 30 из 160 сотрудников" at bounding box center [604, 481] width 661 height 33
click at [907, 475] on svg-icon at bounding box center [914, 482] width 14 height 14
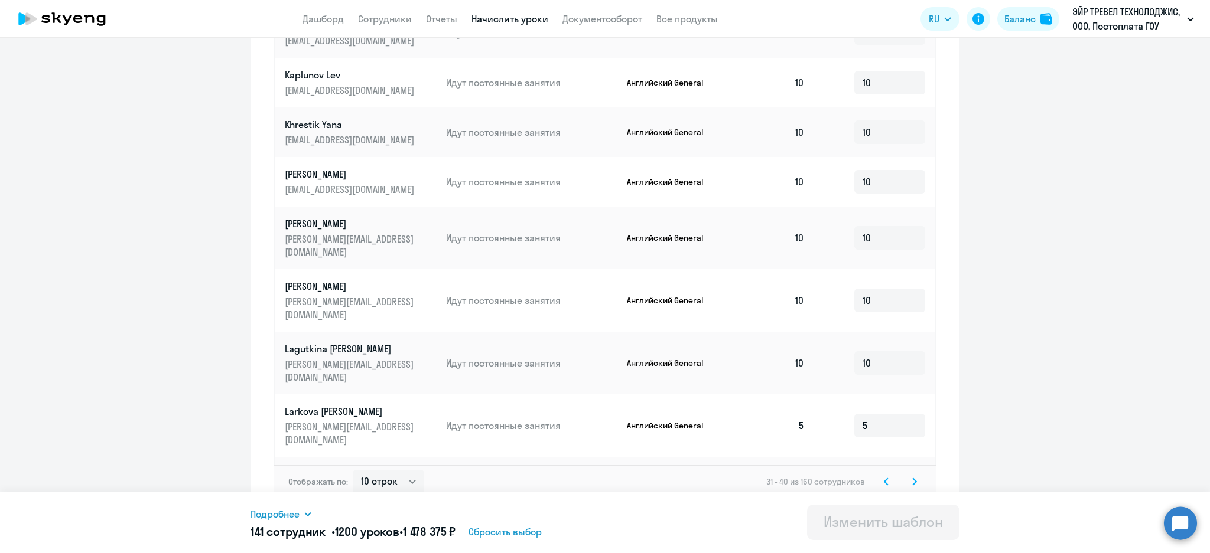
click at [912, 478] on icon at bounding box center [914, 481] width 4 height 6
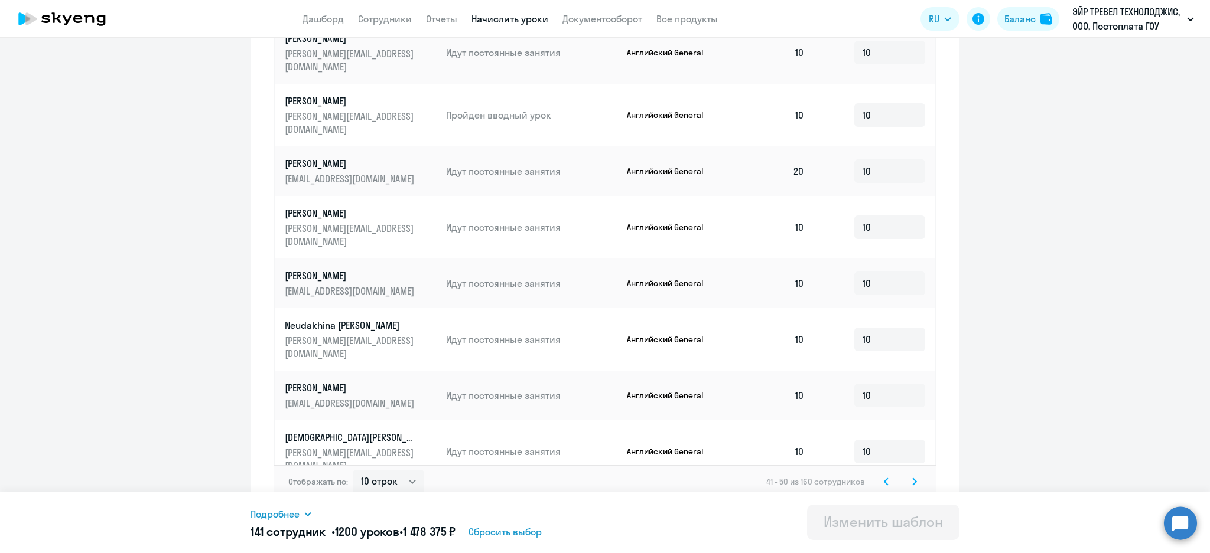
click at [907, 475] on svg-icon at bounding box center [914, 482] width 14 height 14
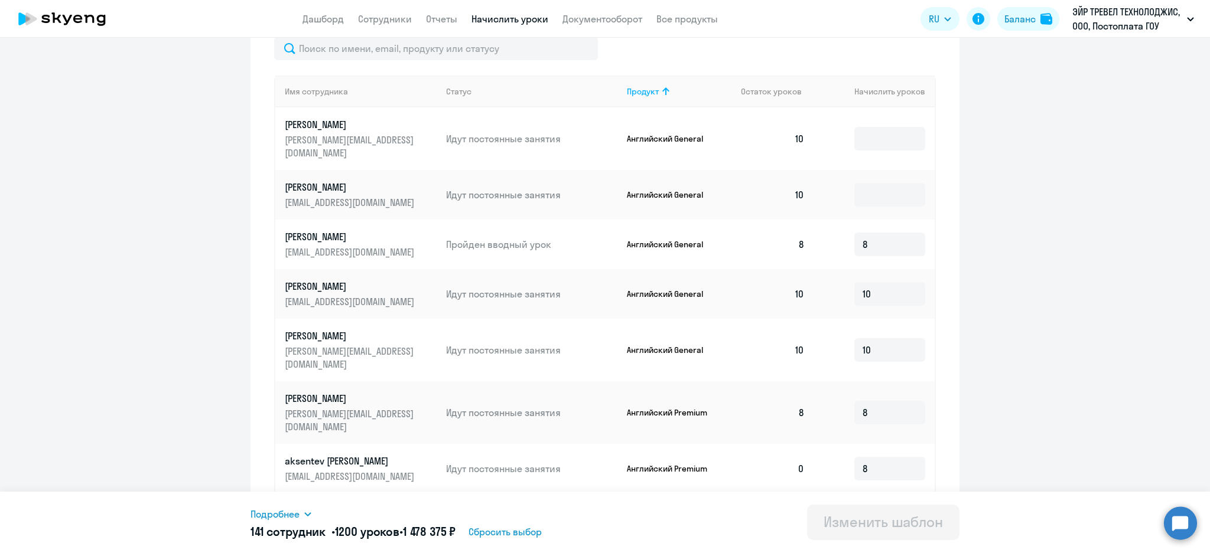
scroll to position [307, 0]
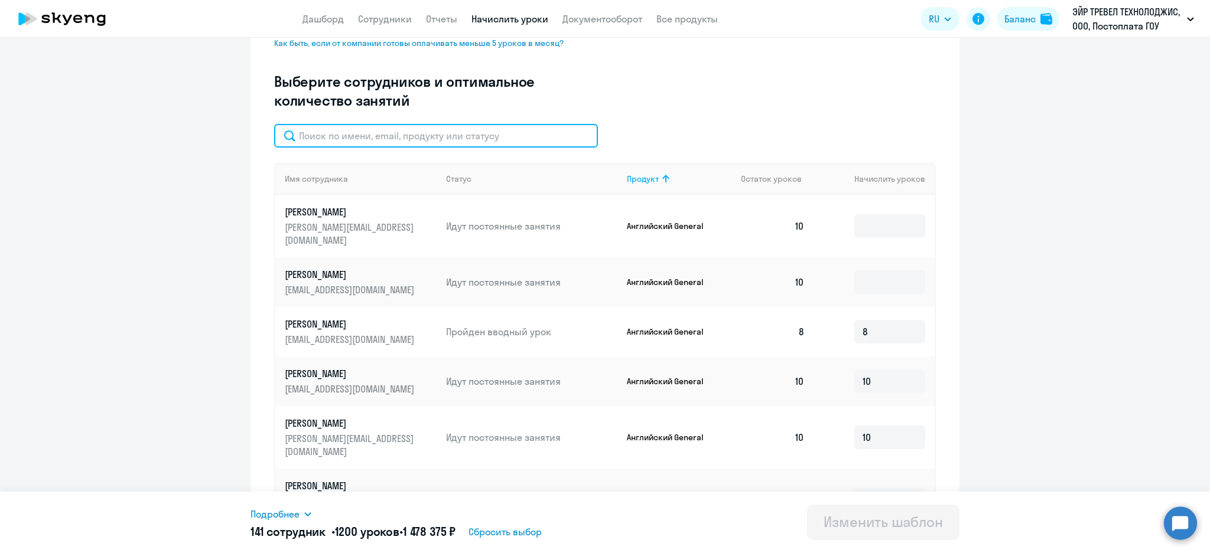
click at [353, 132] on input "text" at bounding box center [436, 136] width 324 height 24
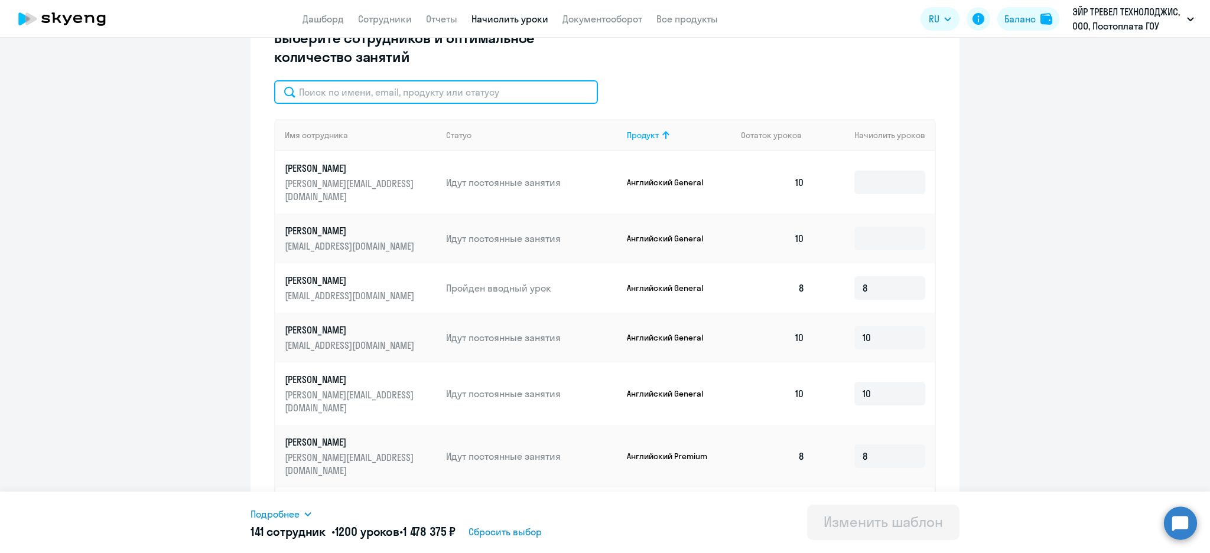
scroll to position [543, 0]
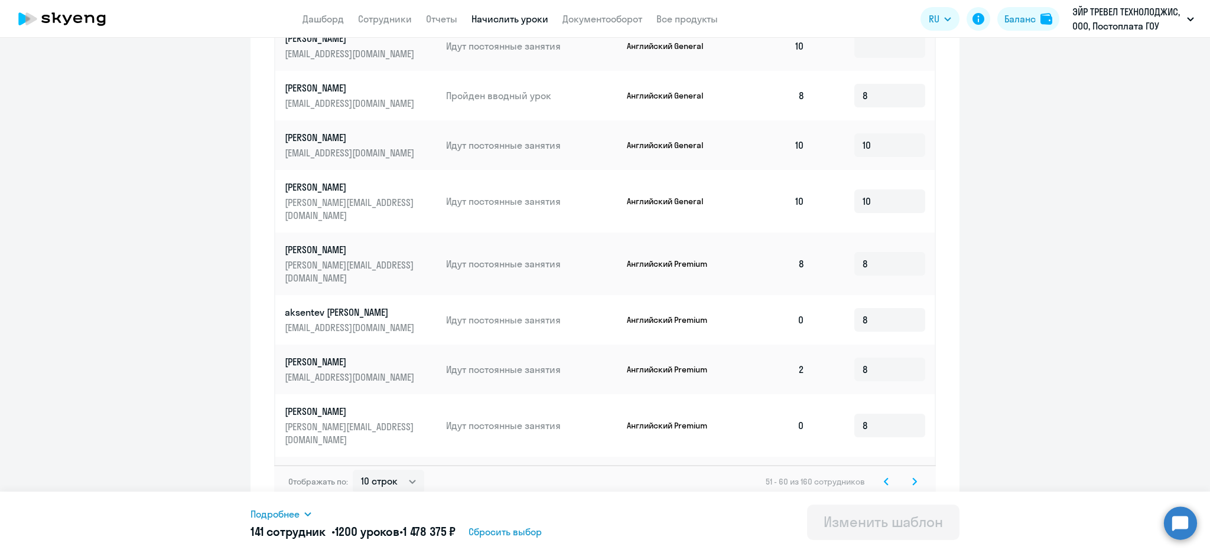
click at [884, 477] on svg-icon at bounding box center [886, 482] width 14 height 14
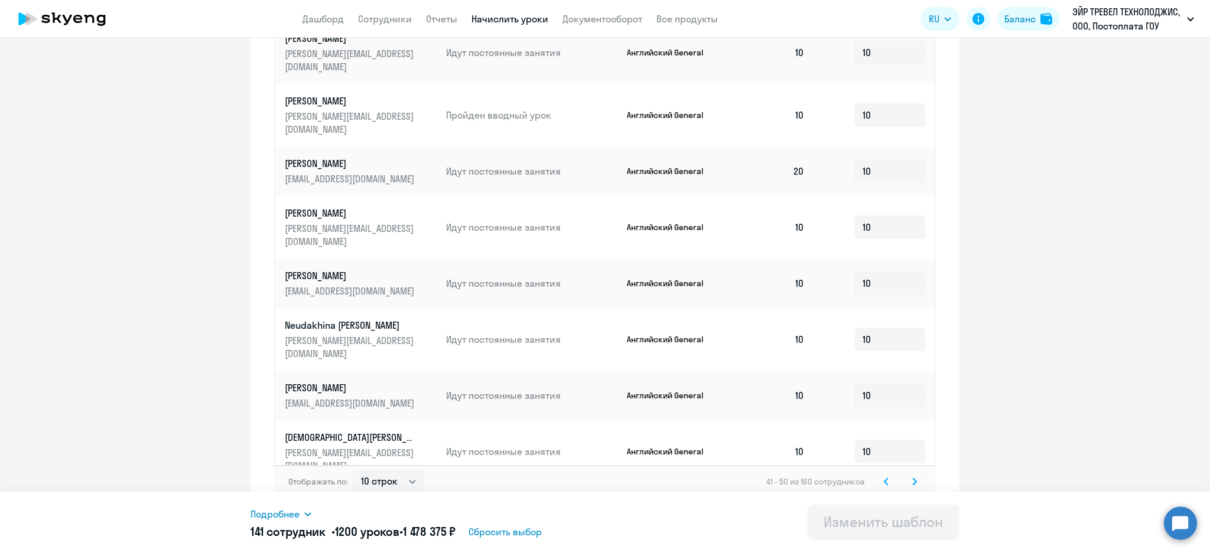
click at [897, 475] on div "41 - 50 из 160 сотрудников" at bounding box center [843, 482] width 155 height 14
click at [907, 476] on svg-icon at bounding box center [914, 482] width 14 height 14
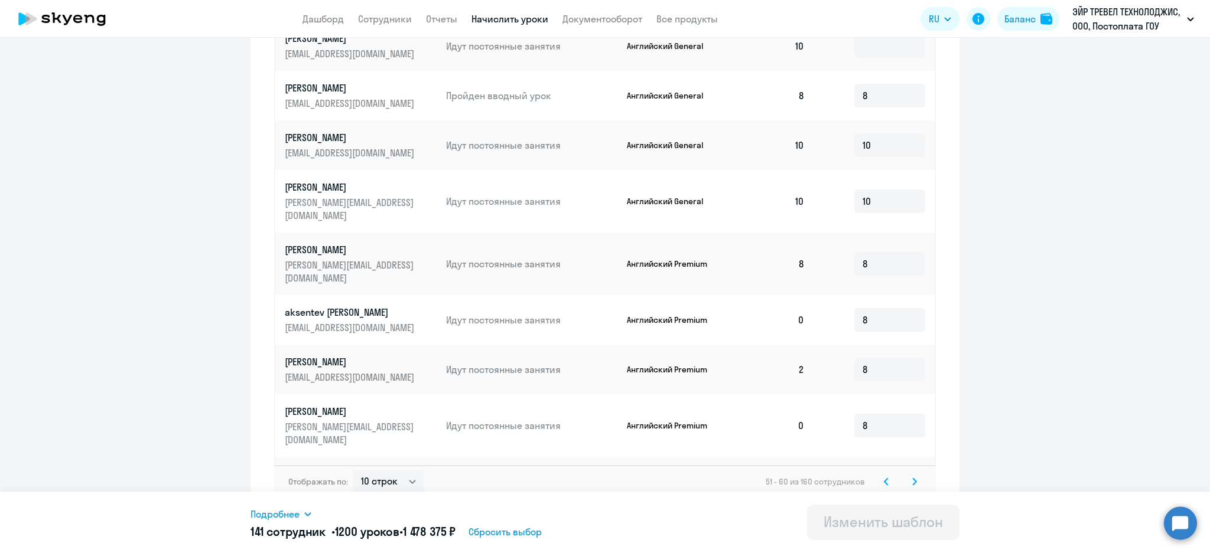
click at [884, 478] on icon at bounding box center [886, 482] width 5 height 8
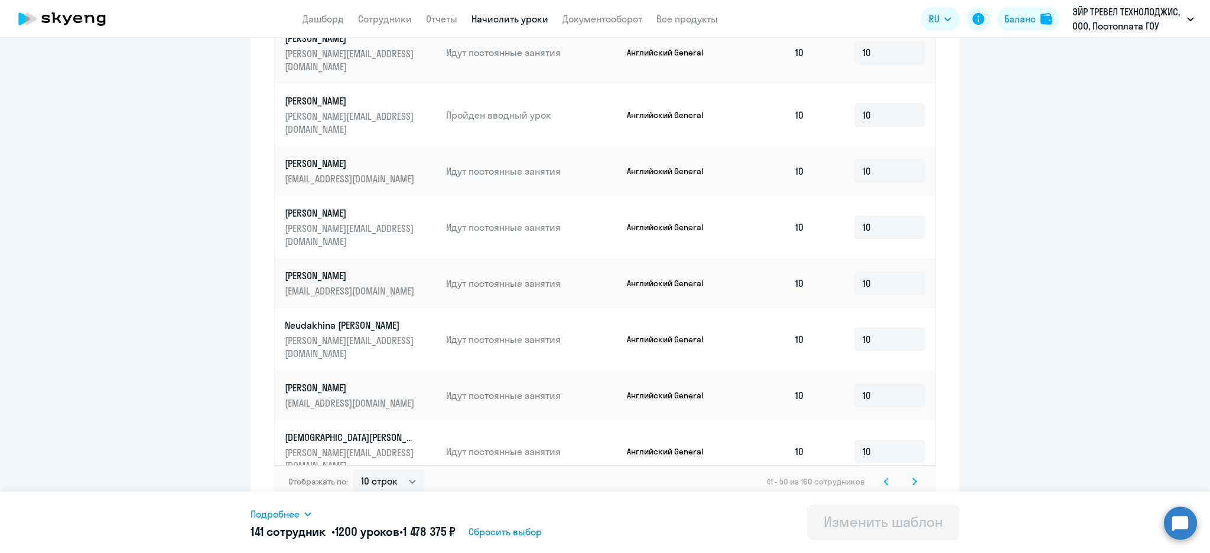
click at [879, 478] on svg-icon at bounding box center [886, 482] width 14 height 14
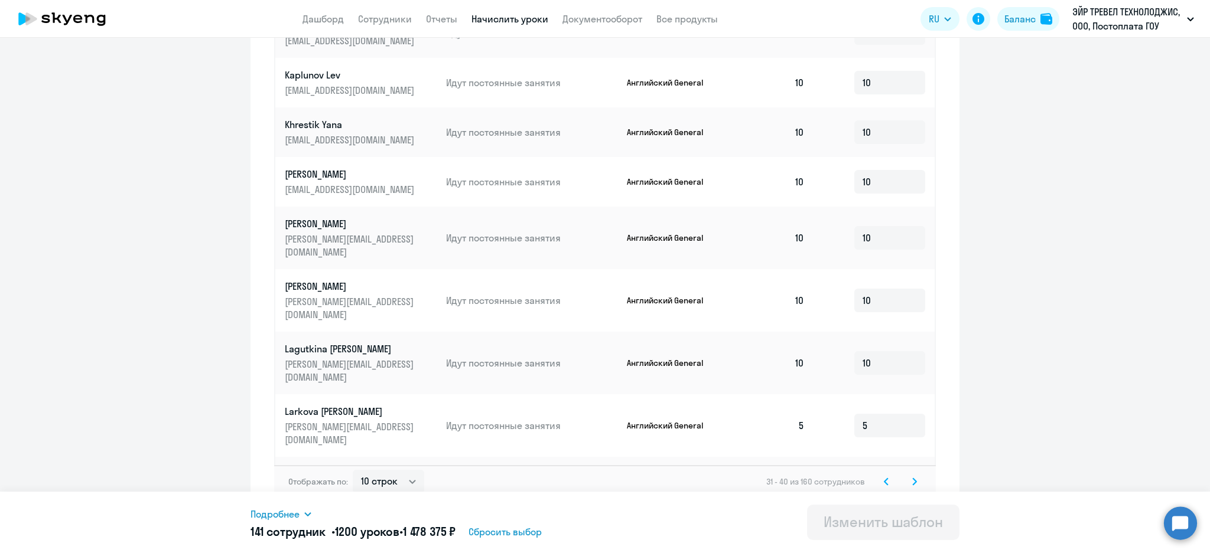
click at [879, 478] on svg-icon at bounding box center [886, 482] width 14 height 14
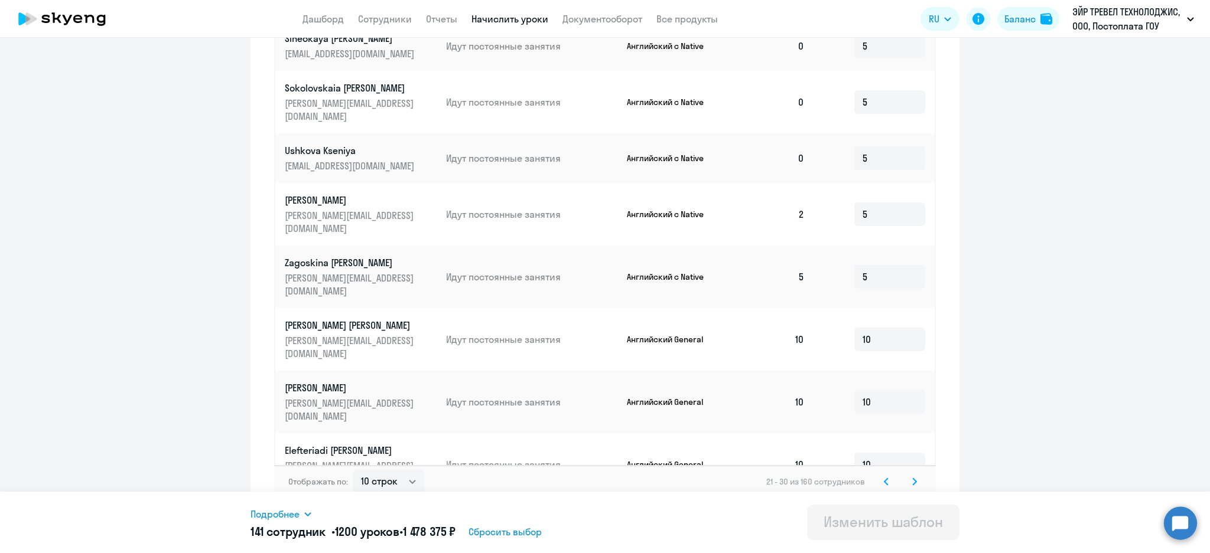
click at [879, 478] on svg-icon at bounding box center [886, 482] width 14 height 14
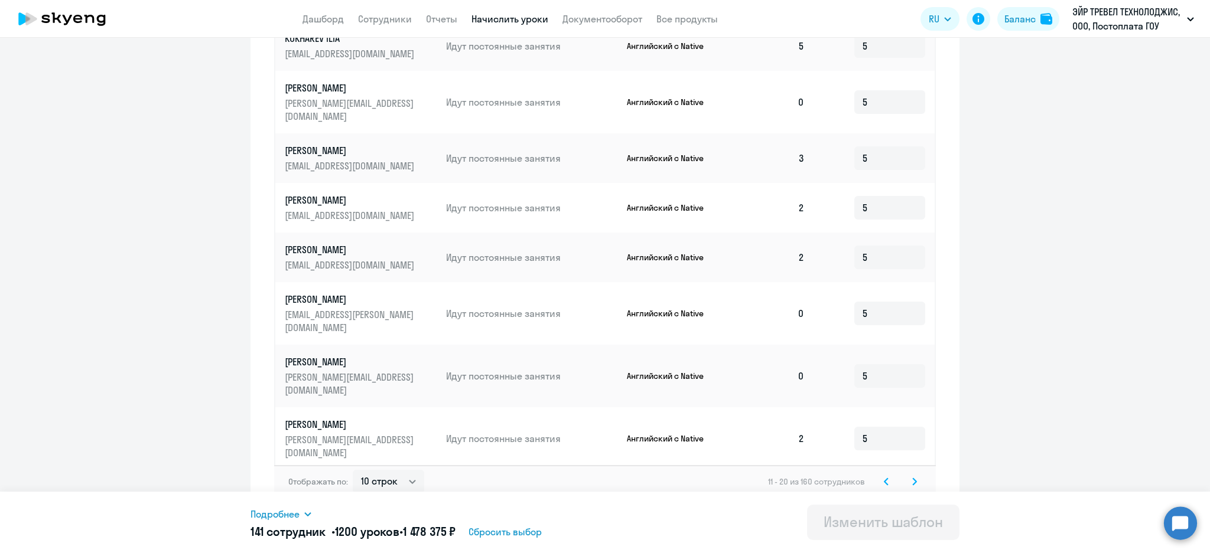
click at [876, 478] on div "Отображать по: 10 строк 30 строк 50 строк 11 - 20 из 160 сотрудников" at bounding box center [604, 481] width 661 height 33
click at [879, 475] on svg-icon at bounding box center [886, 482] width 14 height 14
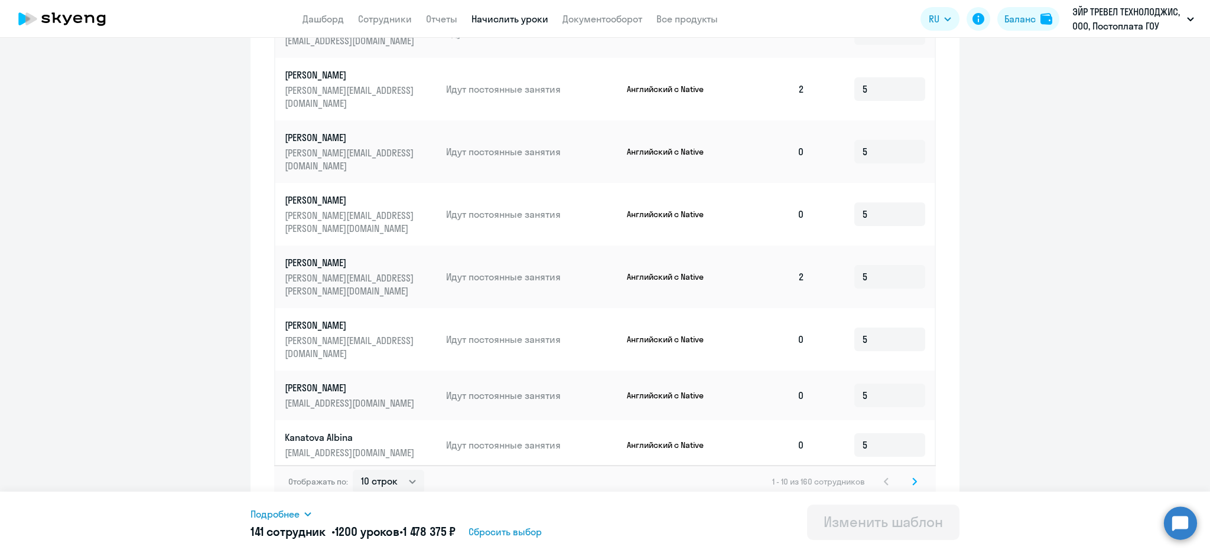
click at [912, 475] on svg-icon at bounding box center [914, 482] width 14 height 14
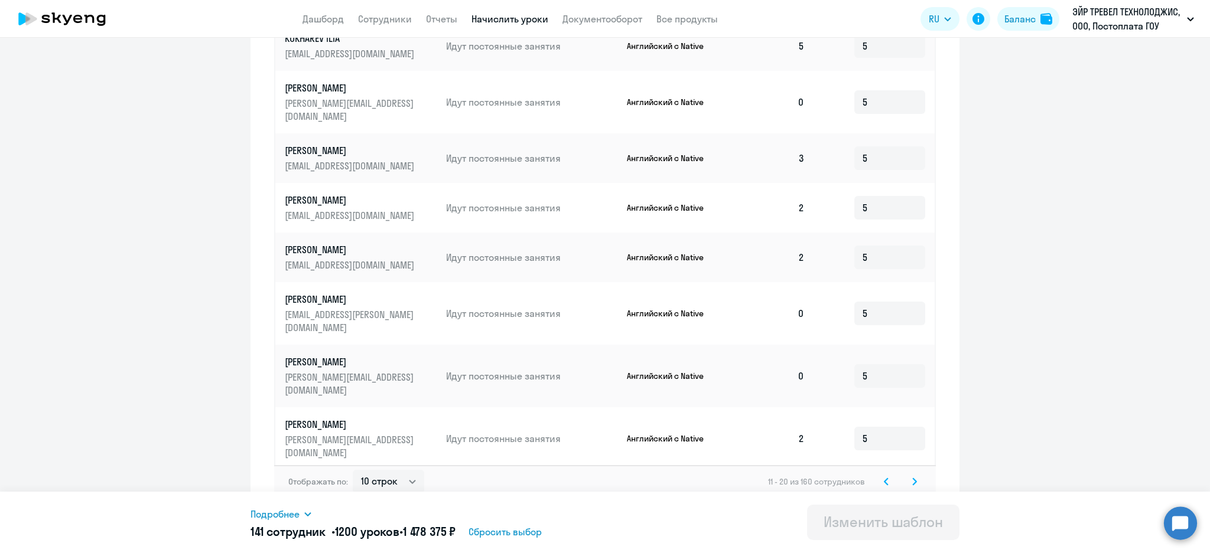
click at [913, 475] on svg-icon at bounding box center [914, 482] width 14 height 14
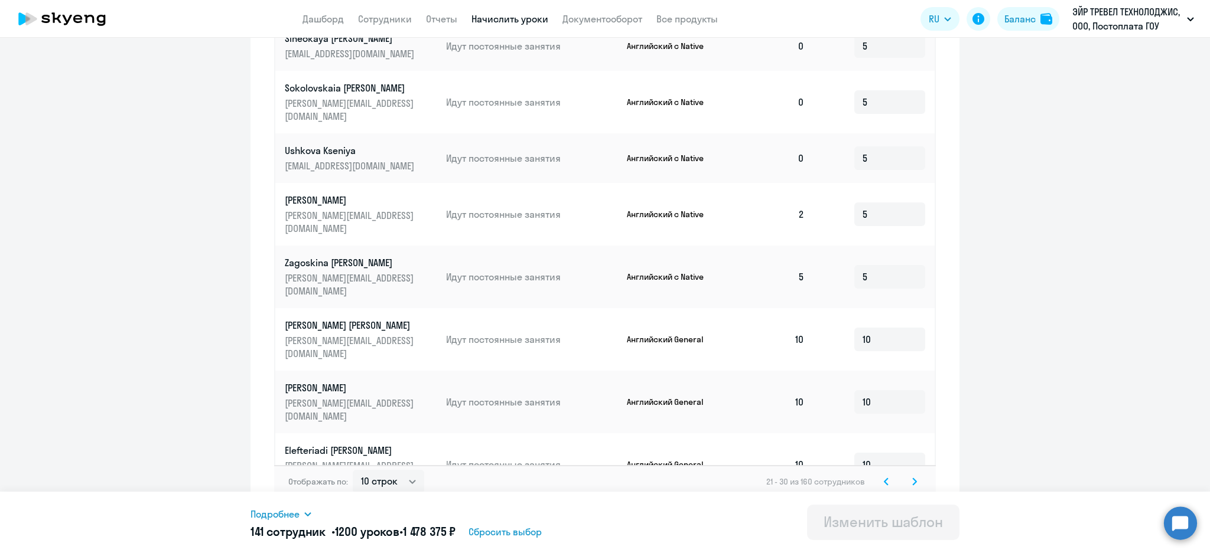
click at [884, 478] on icon at bounding box center [886, 482] width 5 height 8
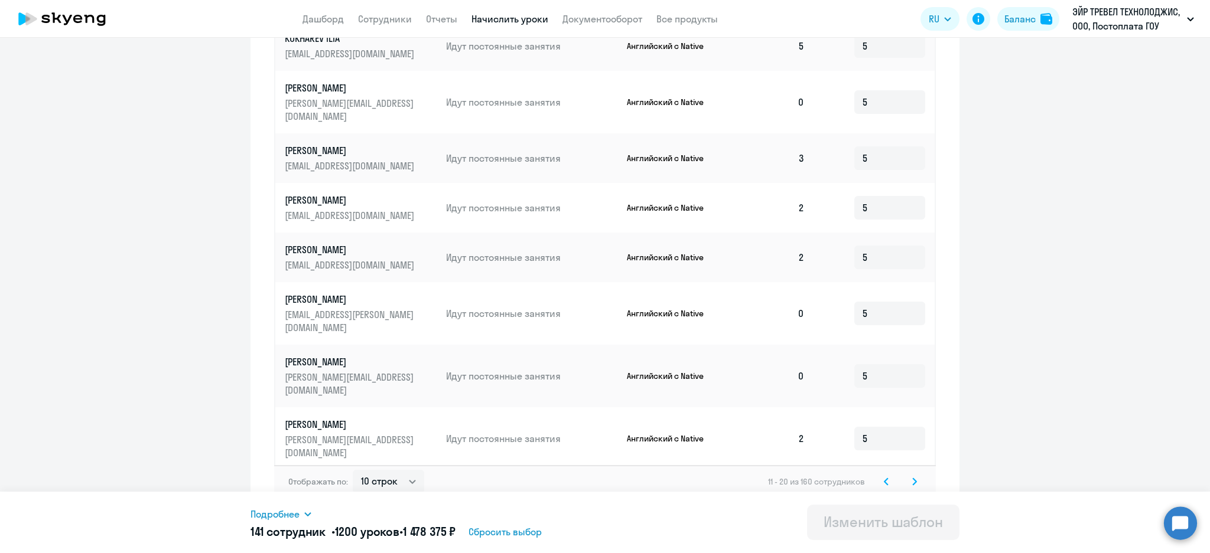
click at [884, 478] on icon at bounding box center [886, 481] width 4 height 6
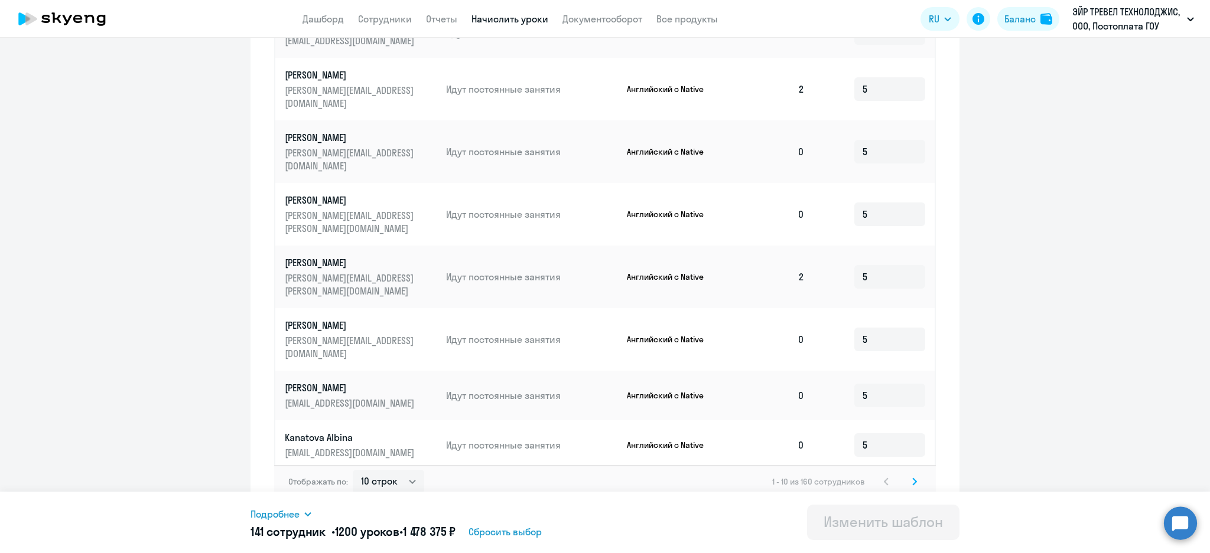
click at [912, 478] on icon at bounding box center [914, 482] width 5 height 8
